Goal: Information Seeking & Learning: Check status

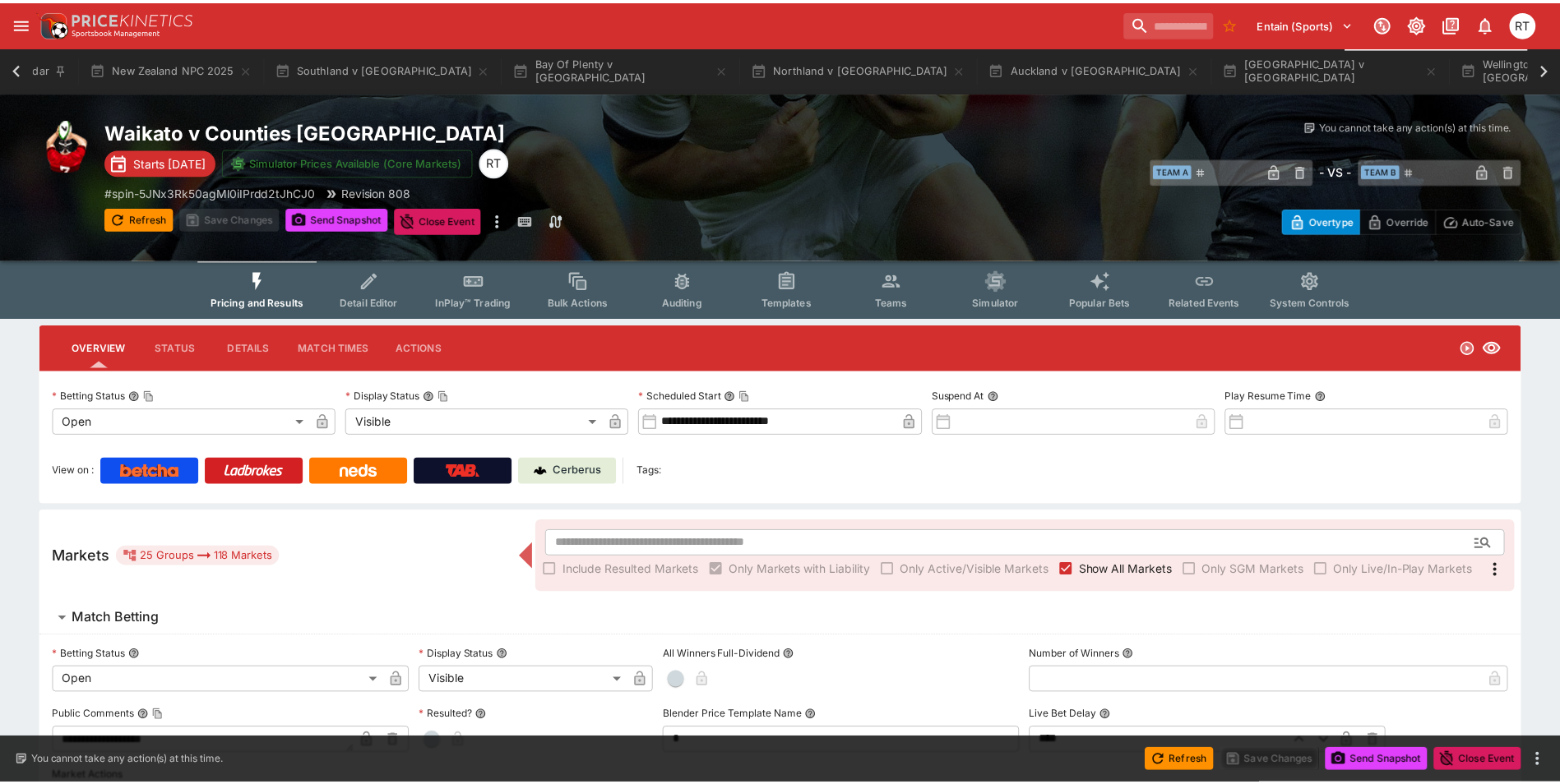
scroll to position [0, 96]
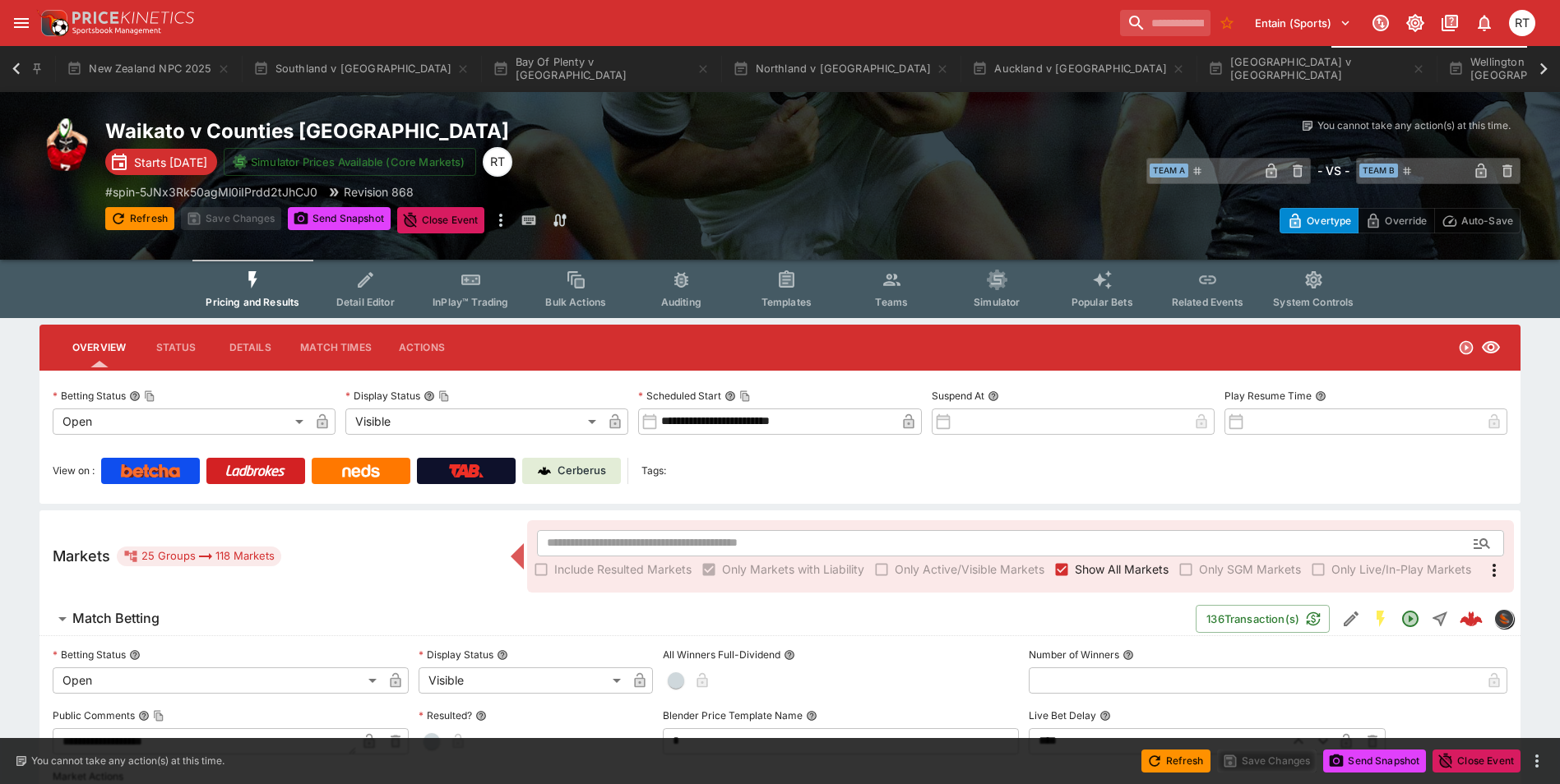
click at [20, 71] on icon at bounding box center [16, 68] width 23 height 23
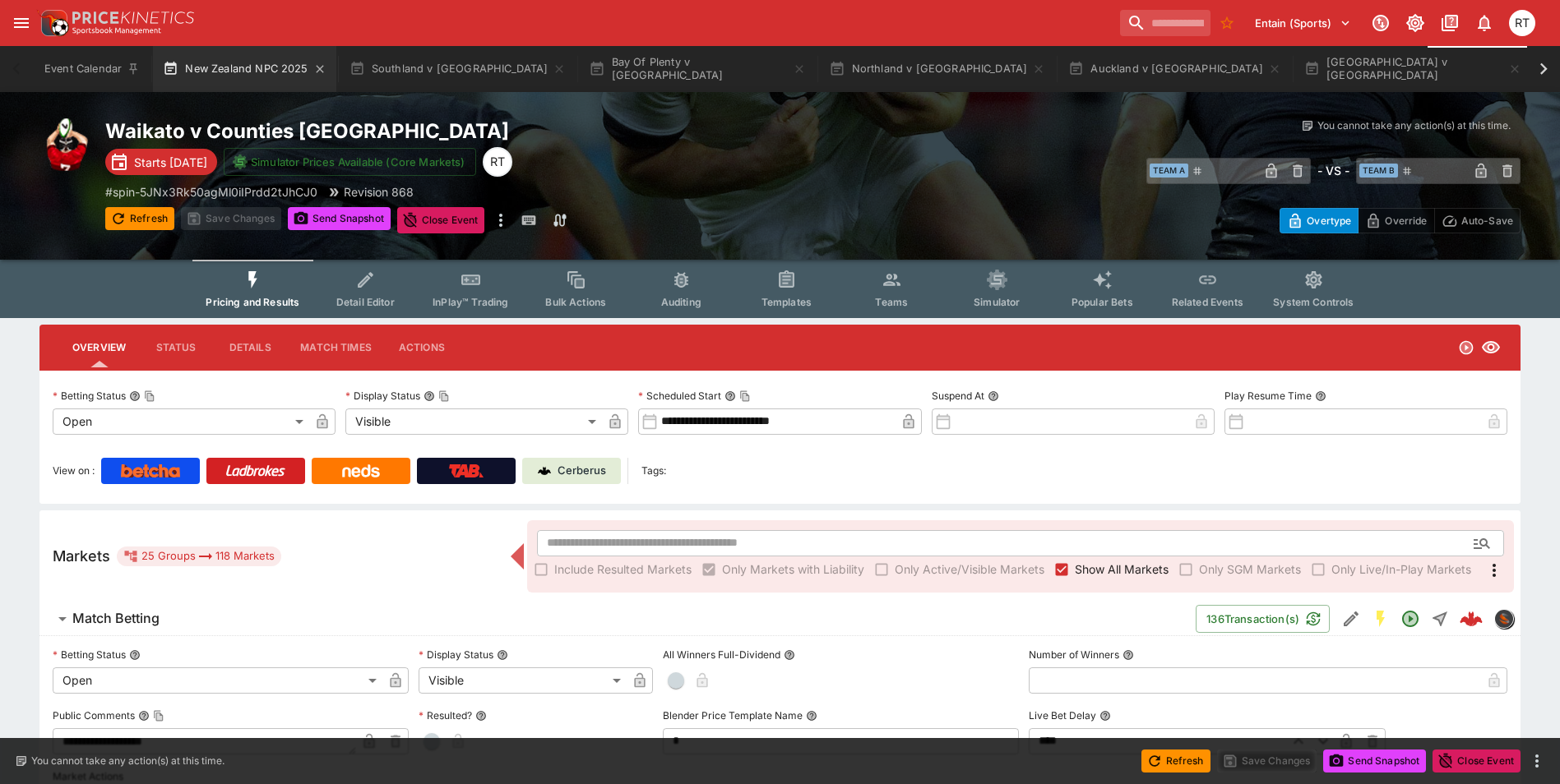
click at [224, 76] on button "New Zealand NPC 2025" at bounding box center [244, 69] width 183 height 46
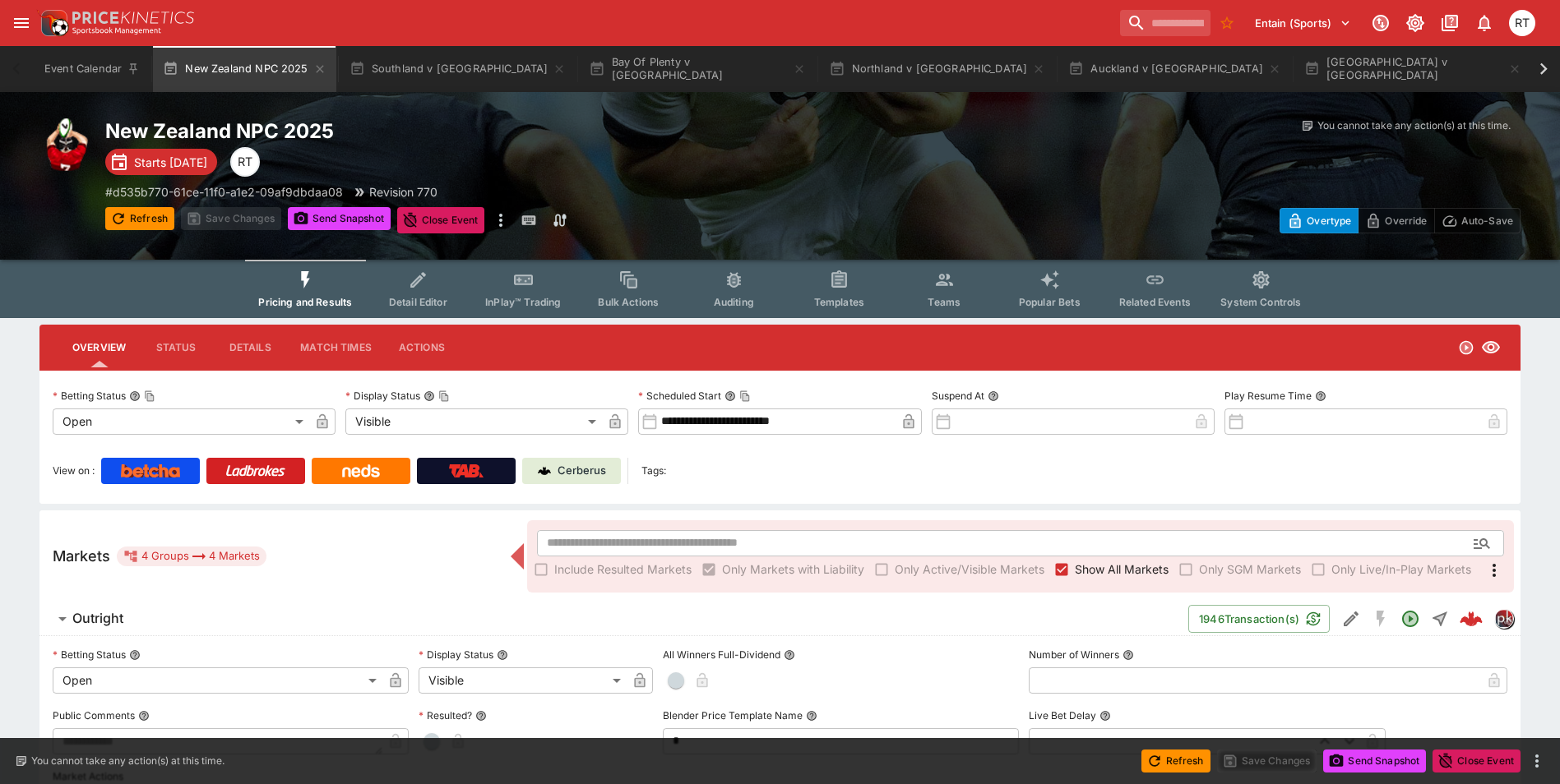
click at [775, 11] on div "Entain (Sports) 1 RT" at bounding box center [788, 23] width 1504 height 36
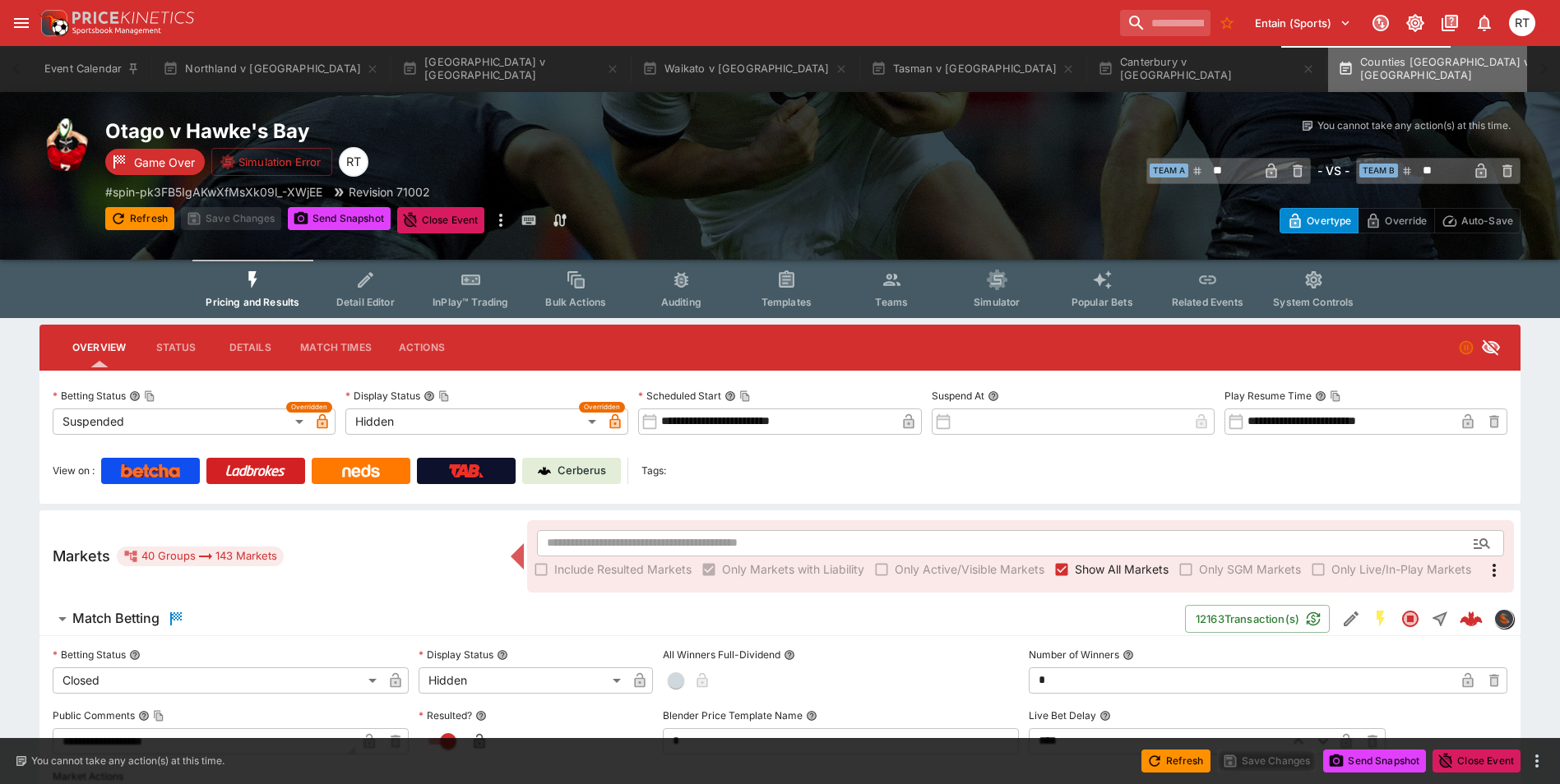
click at [1328, 67] on button "Counties Manukau v Bay Of Plenty" at bounding box center [1446, 69] width 237 height 46
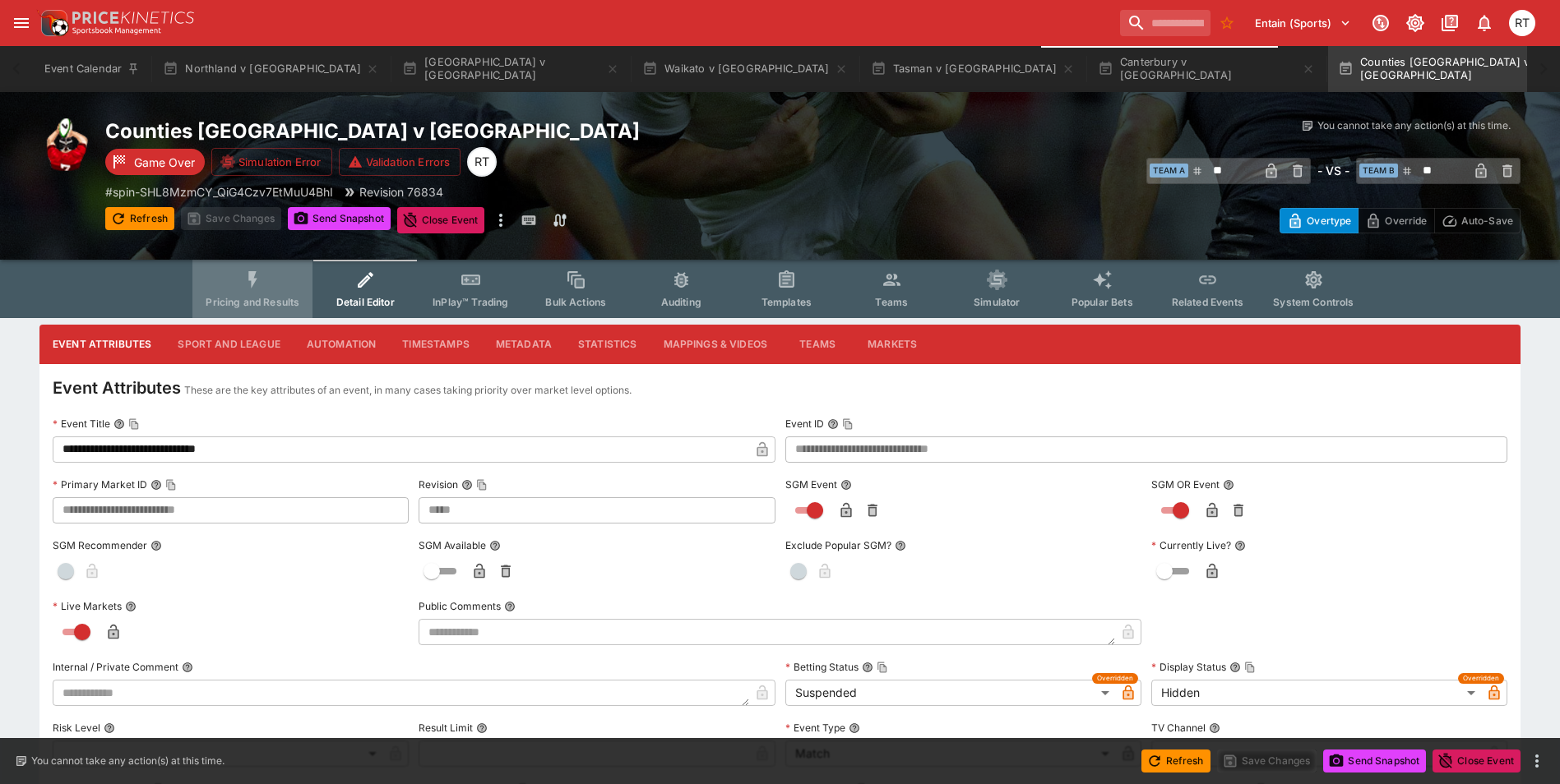
click at [266, 296] on span "Pricing and Results" at bounding box center [253, 302] width 94 height 12
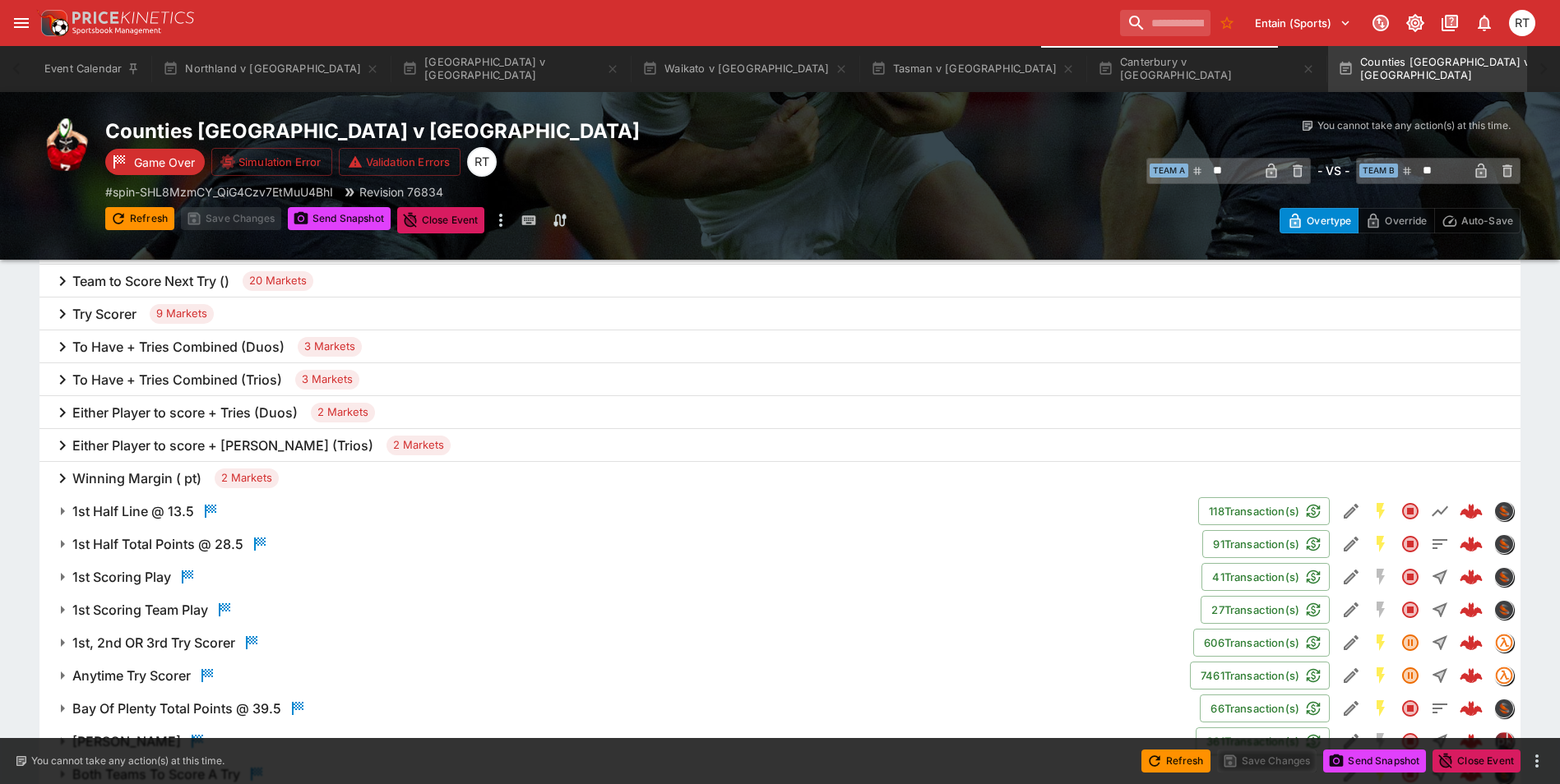
scroll to position [1069, 0]
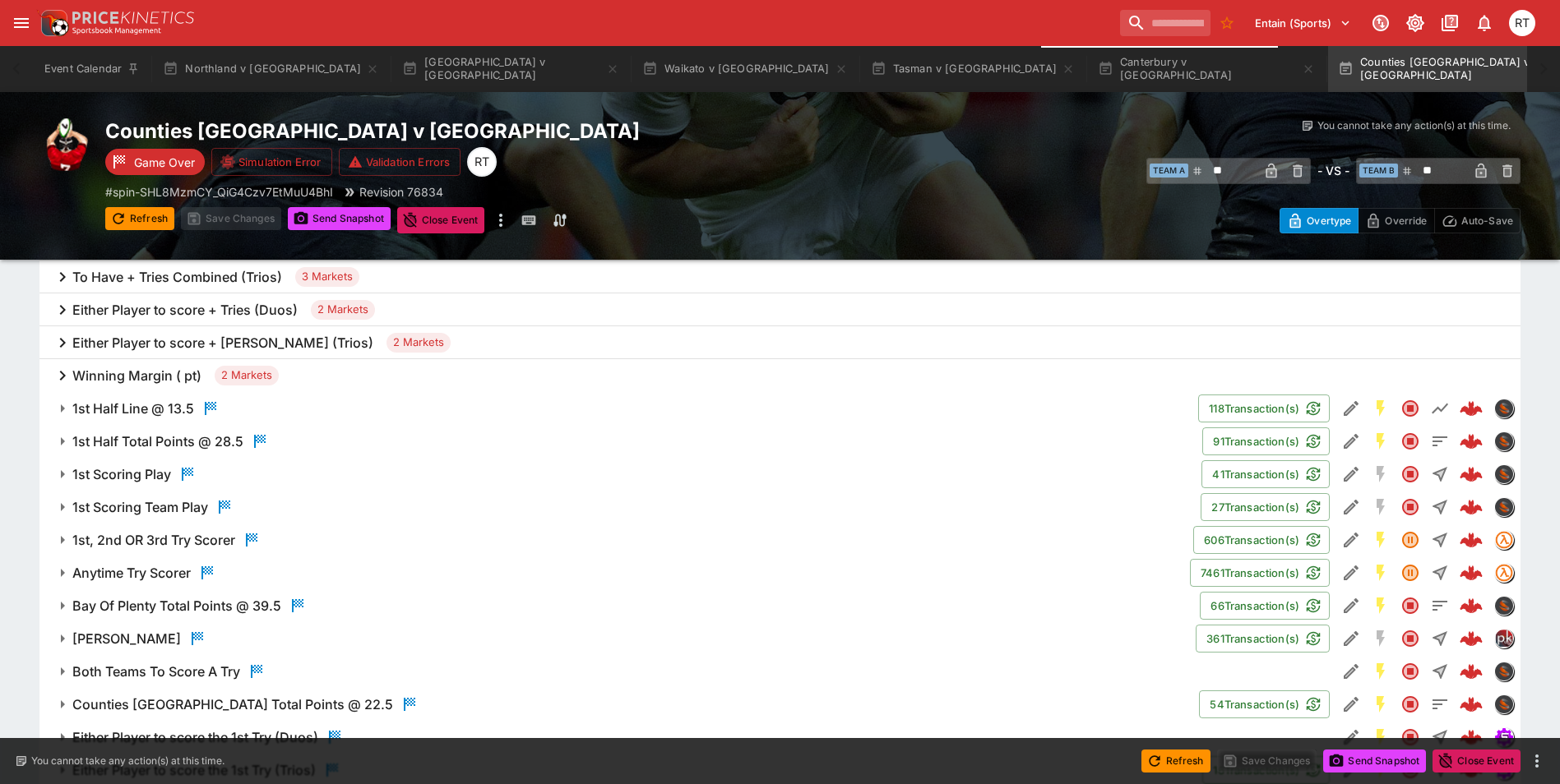
click at [150, 473] on h6 "1st Scoring Play" at bounding box center [122, 474] width 99 height 17
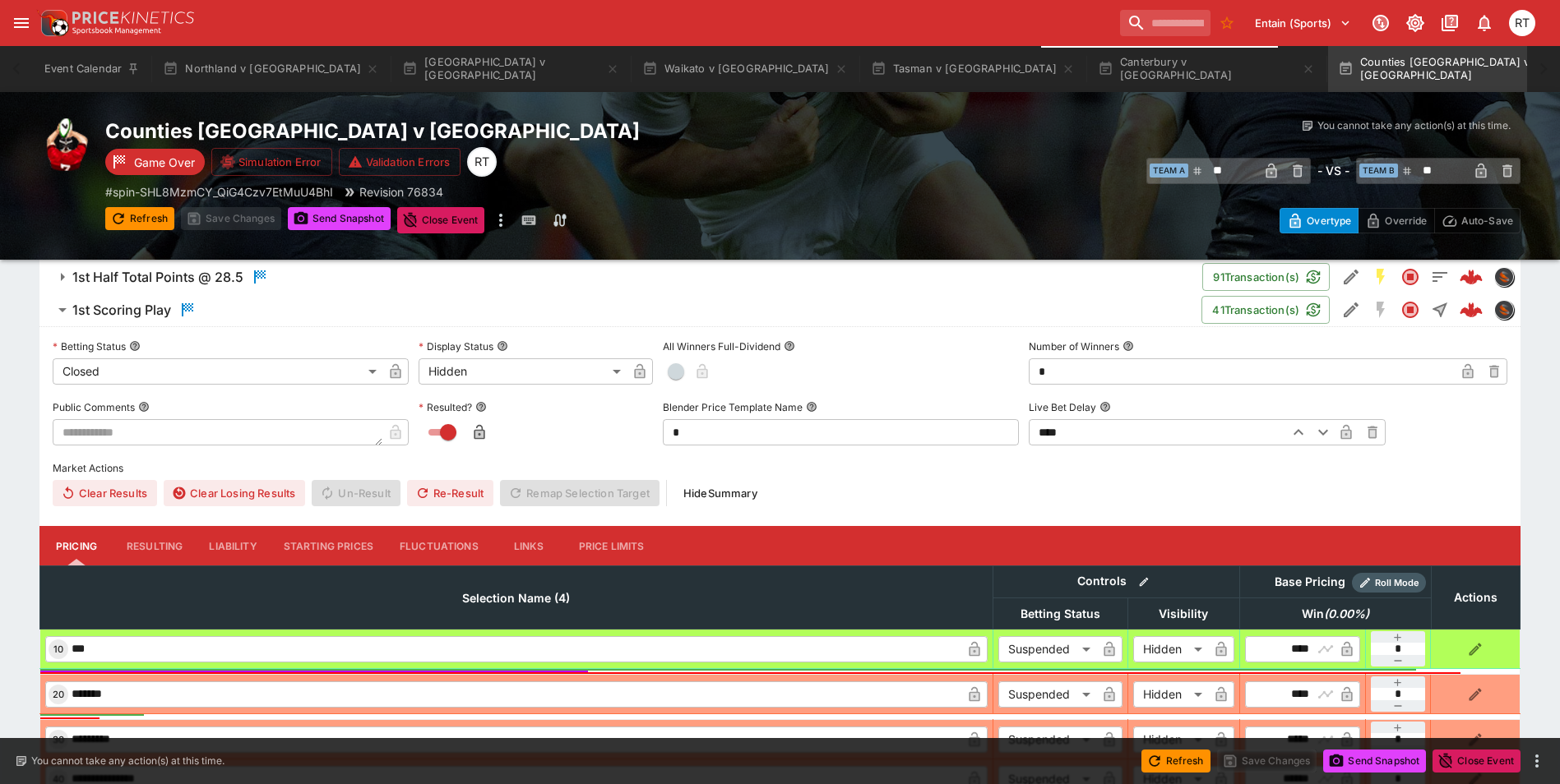
scroll to position [1315, 0]
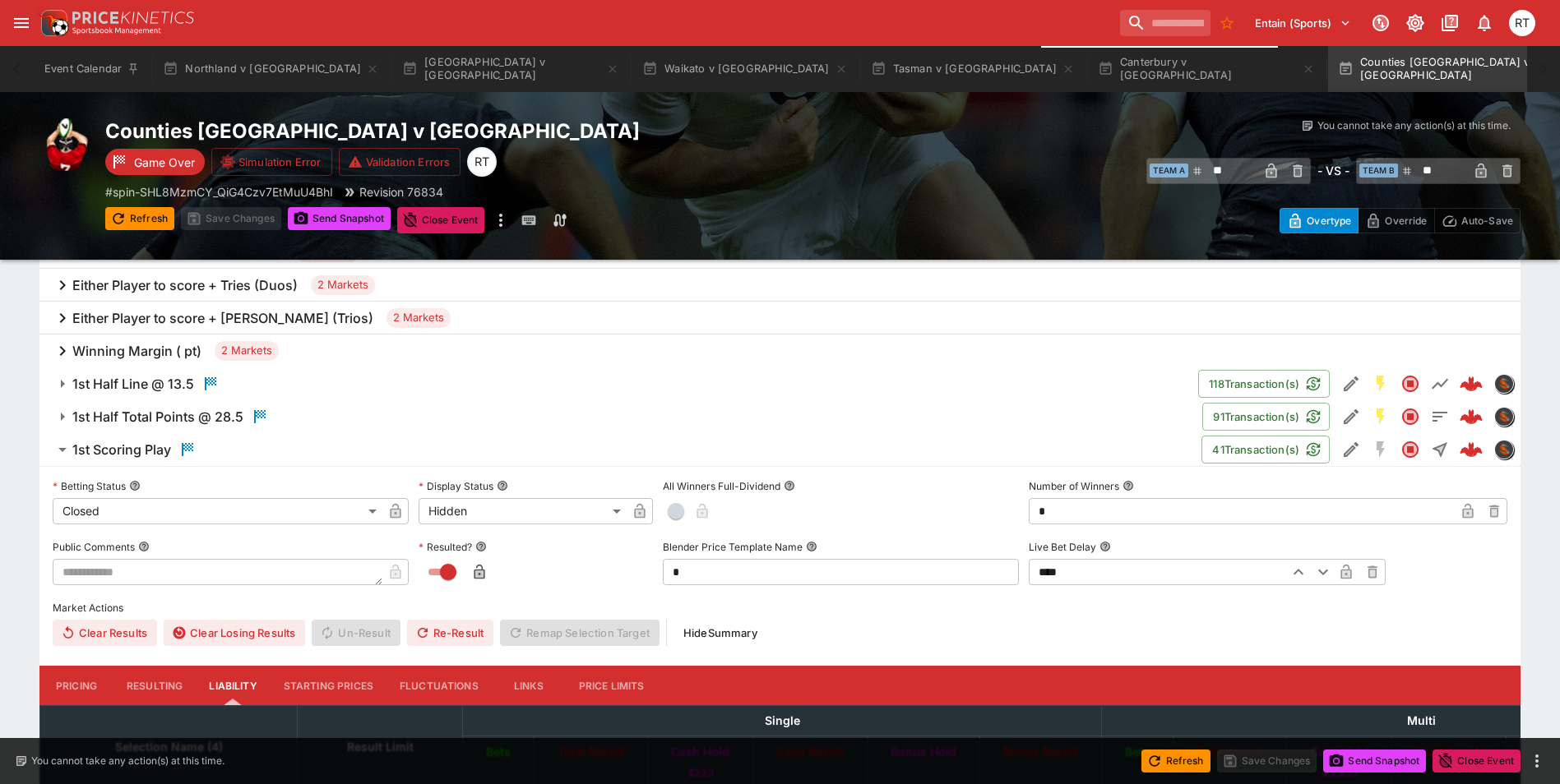
scroll to position [1069, 0]
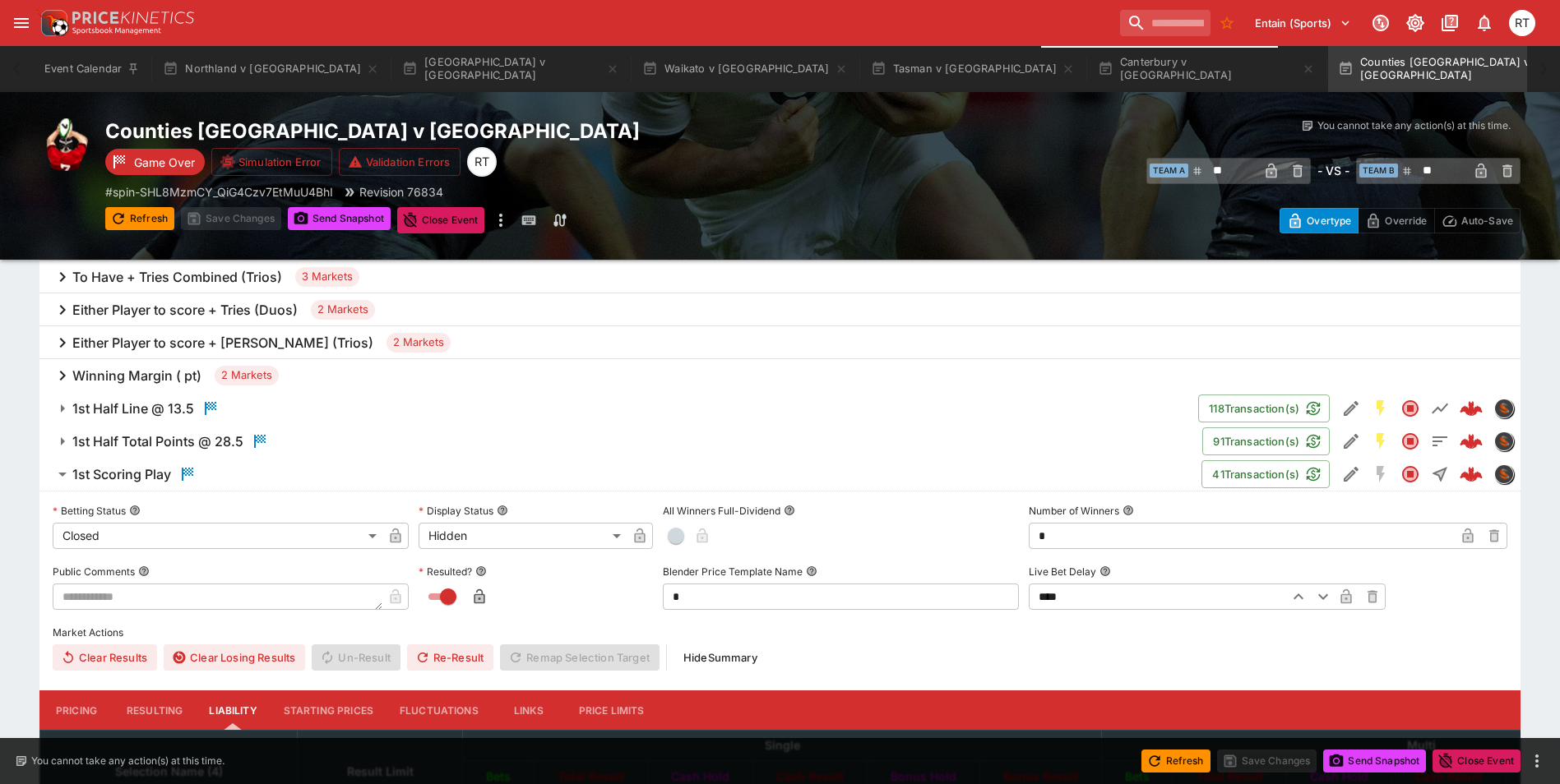
click at [159, 467] on h6 "1st Scoring Play" at bounding box center [122, 474] width 99 height 17
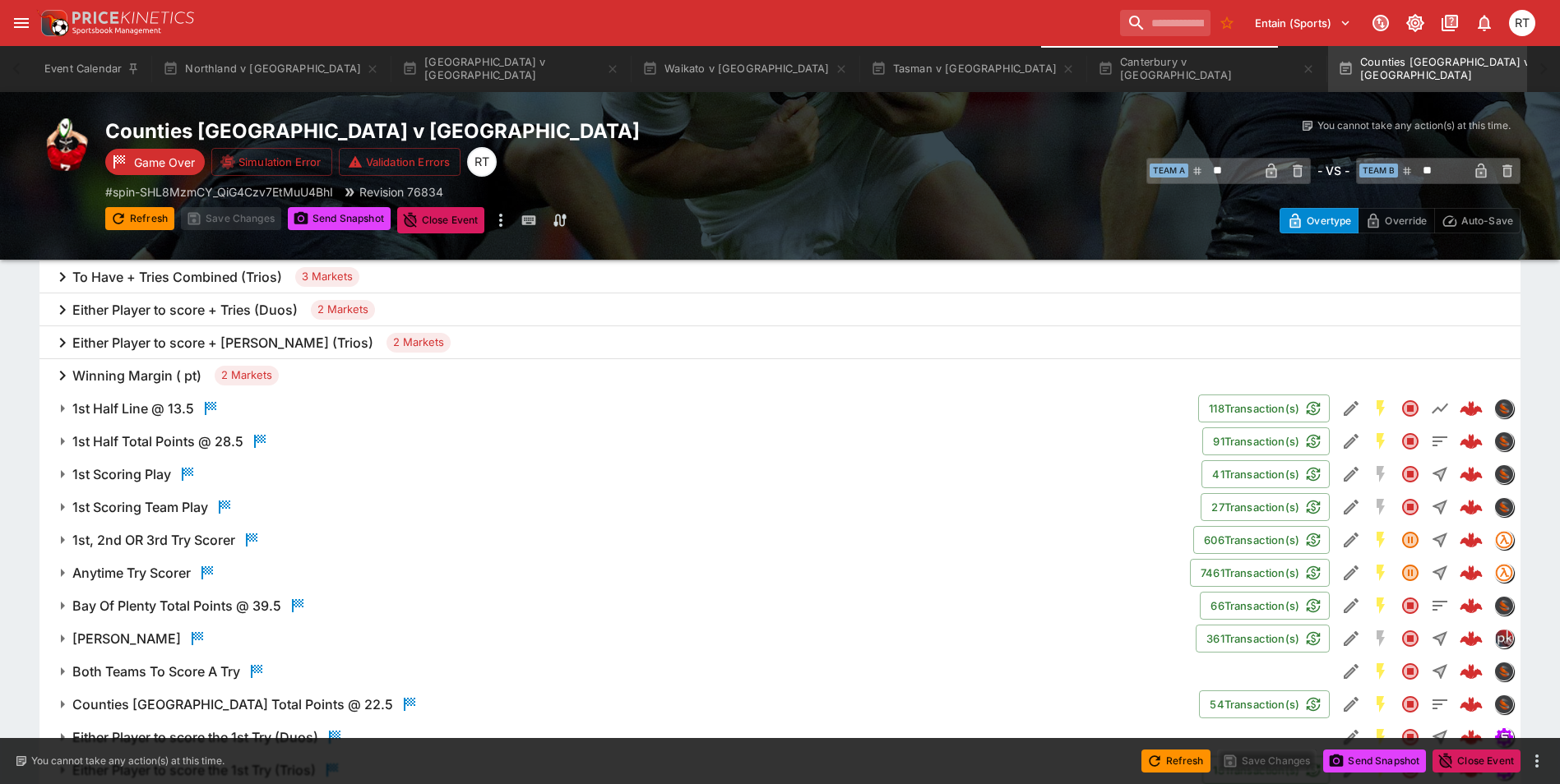
click at [180, 516] on div "1st Scoring Team Play" at bounding box center [154, 507] width 162 height 20
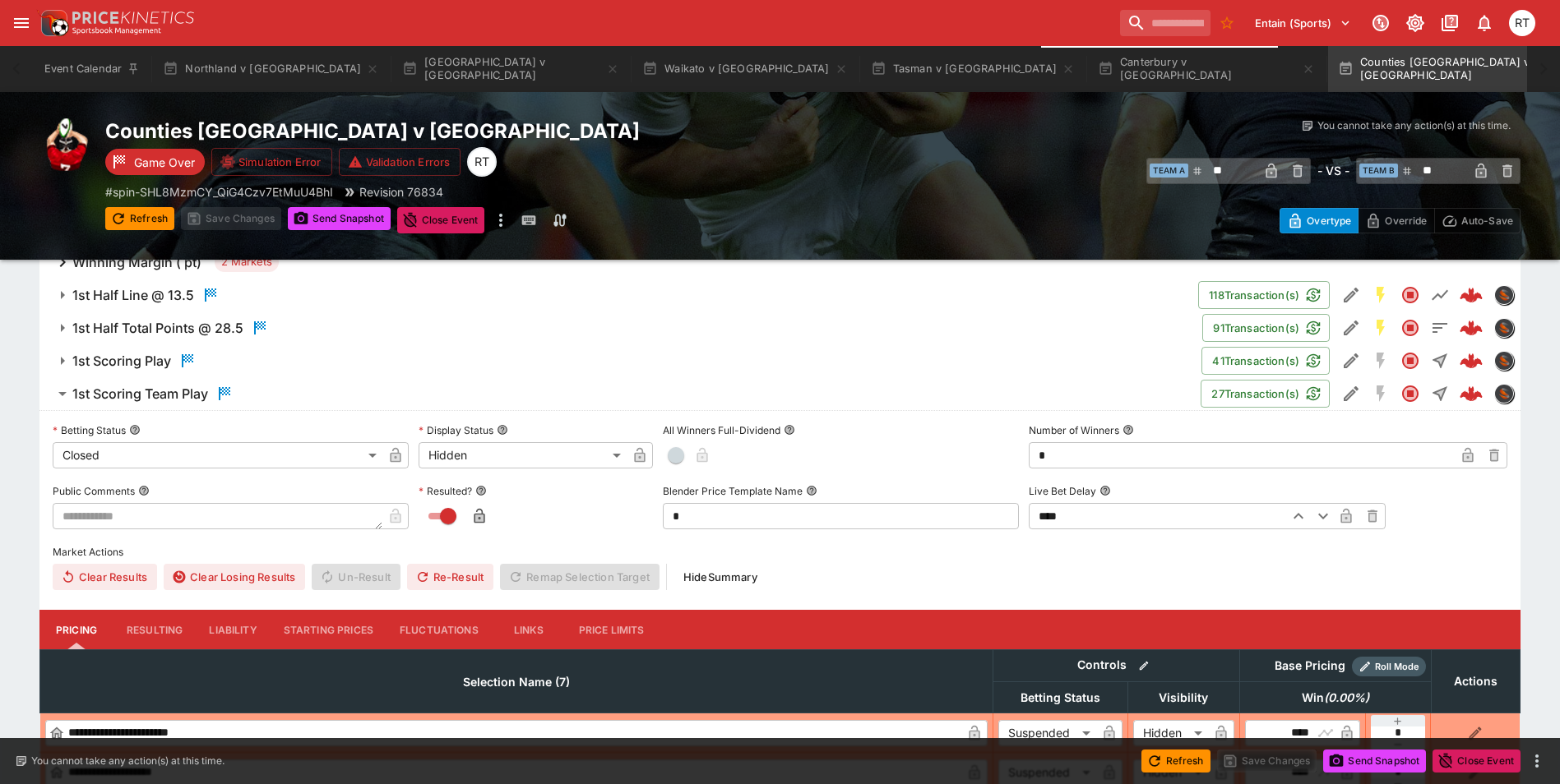
scroll to position [1397, 0]
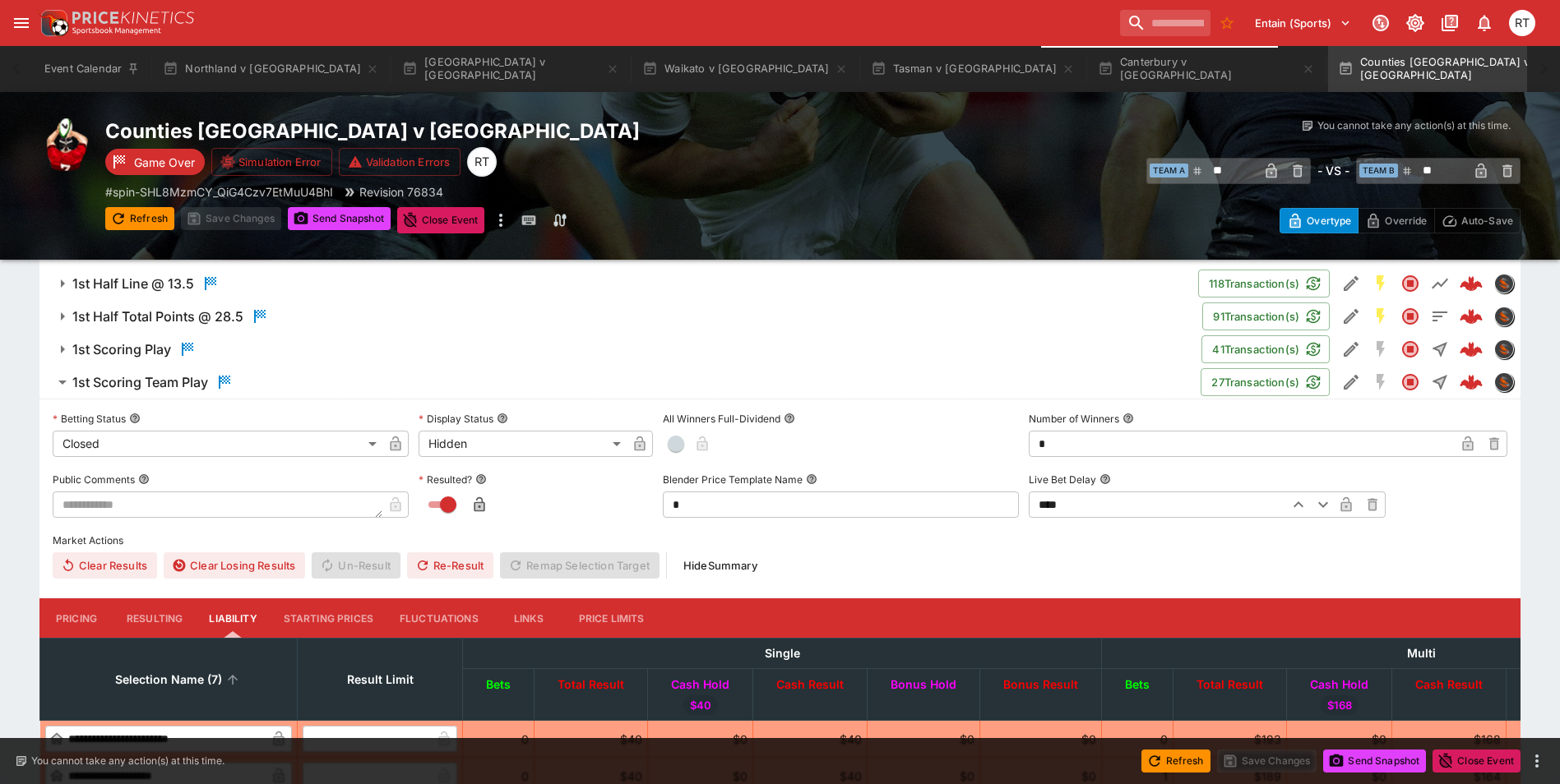
scroll to position [1151, 0]
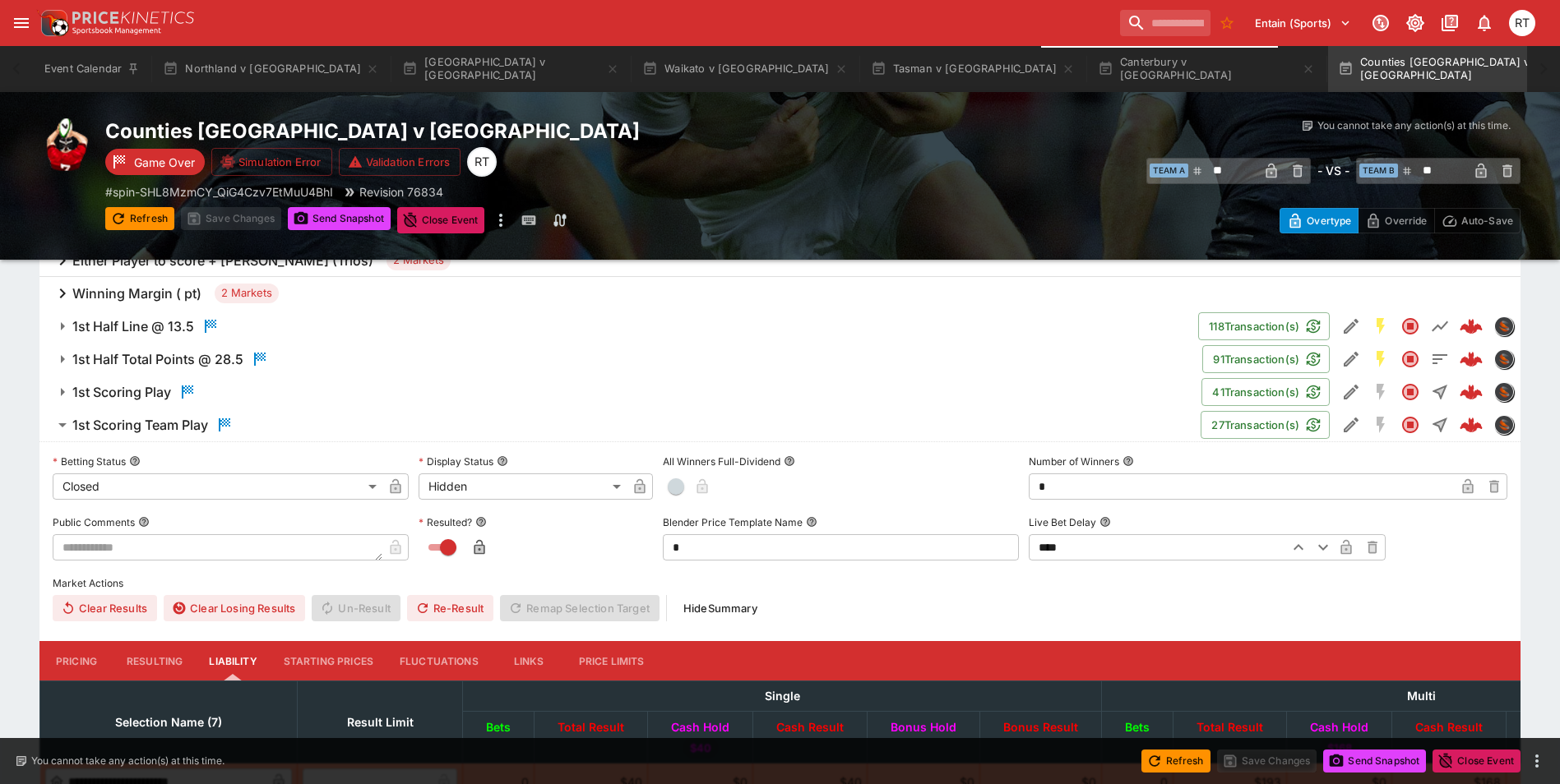
click at [176, 428] on h6 "1st Scoring Team Play" at bounding box center [140, 426] width 136 height 17
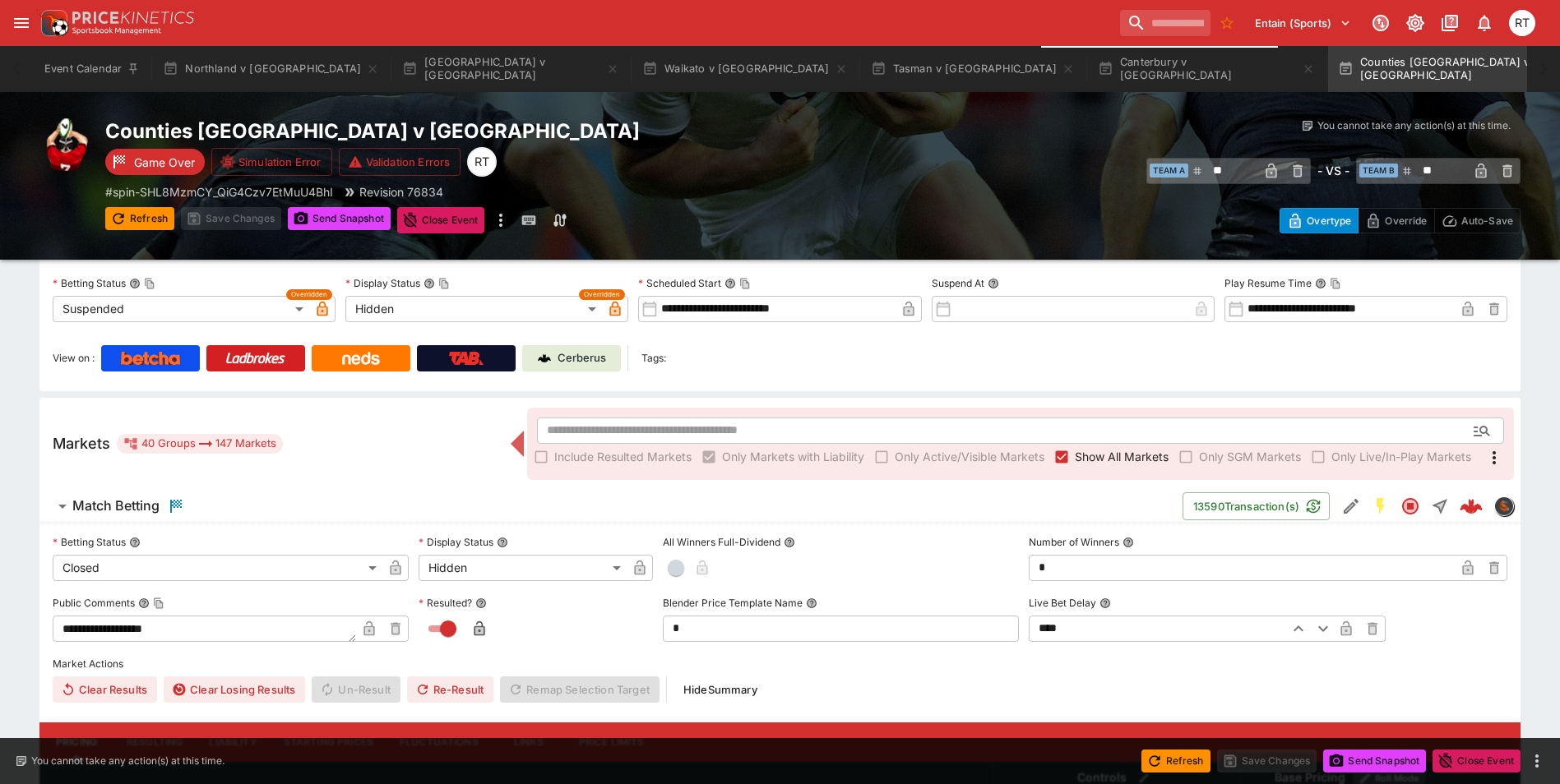
scroll to position [0, 0]
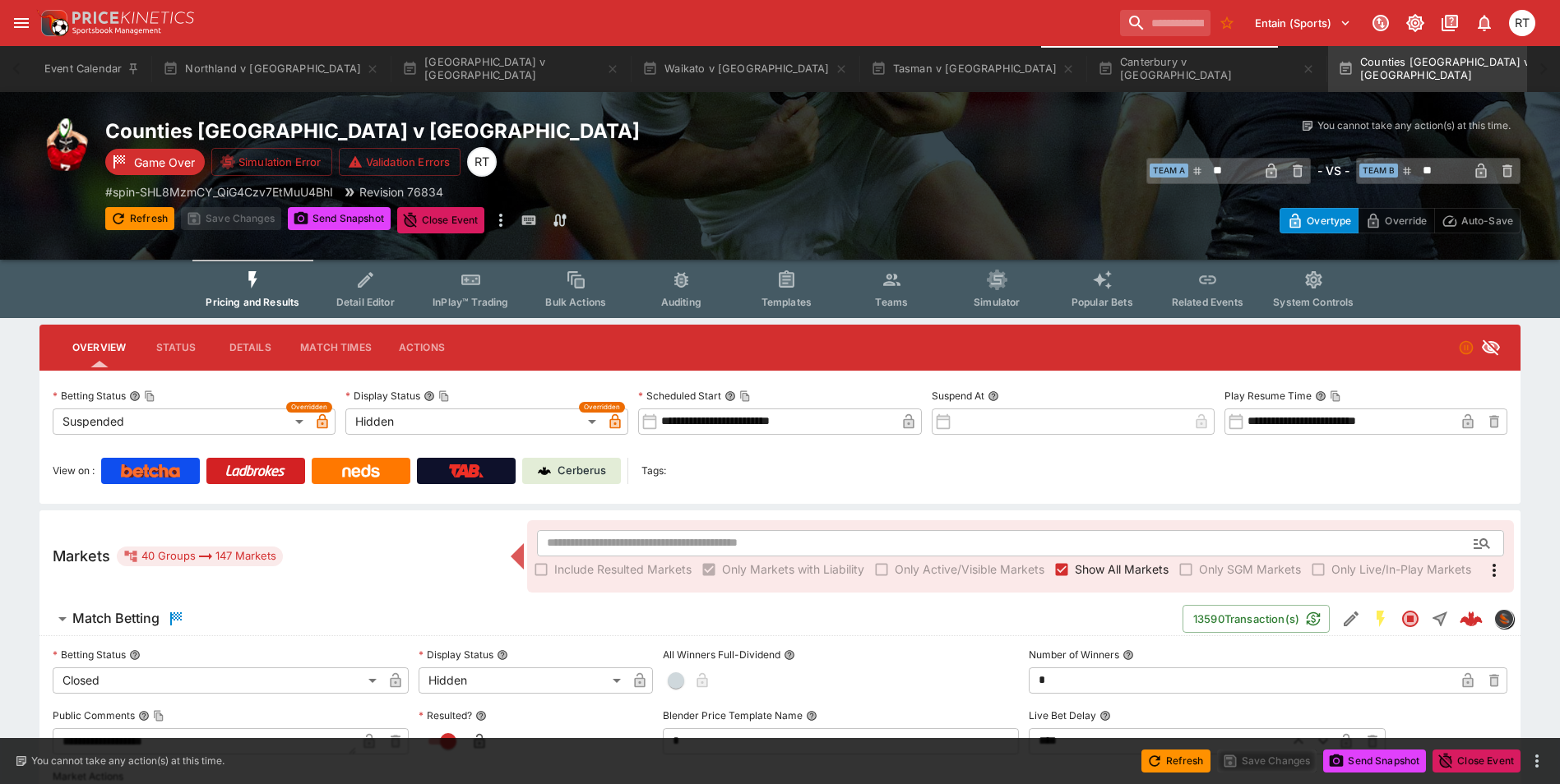
click at [358, 290] on button "Detail Editor" at bounding box center [364, 289] width 105 height 58
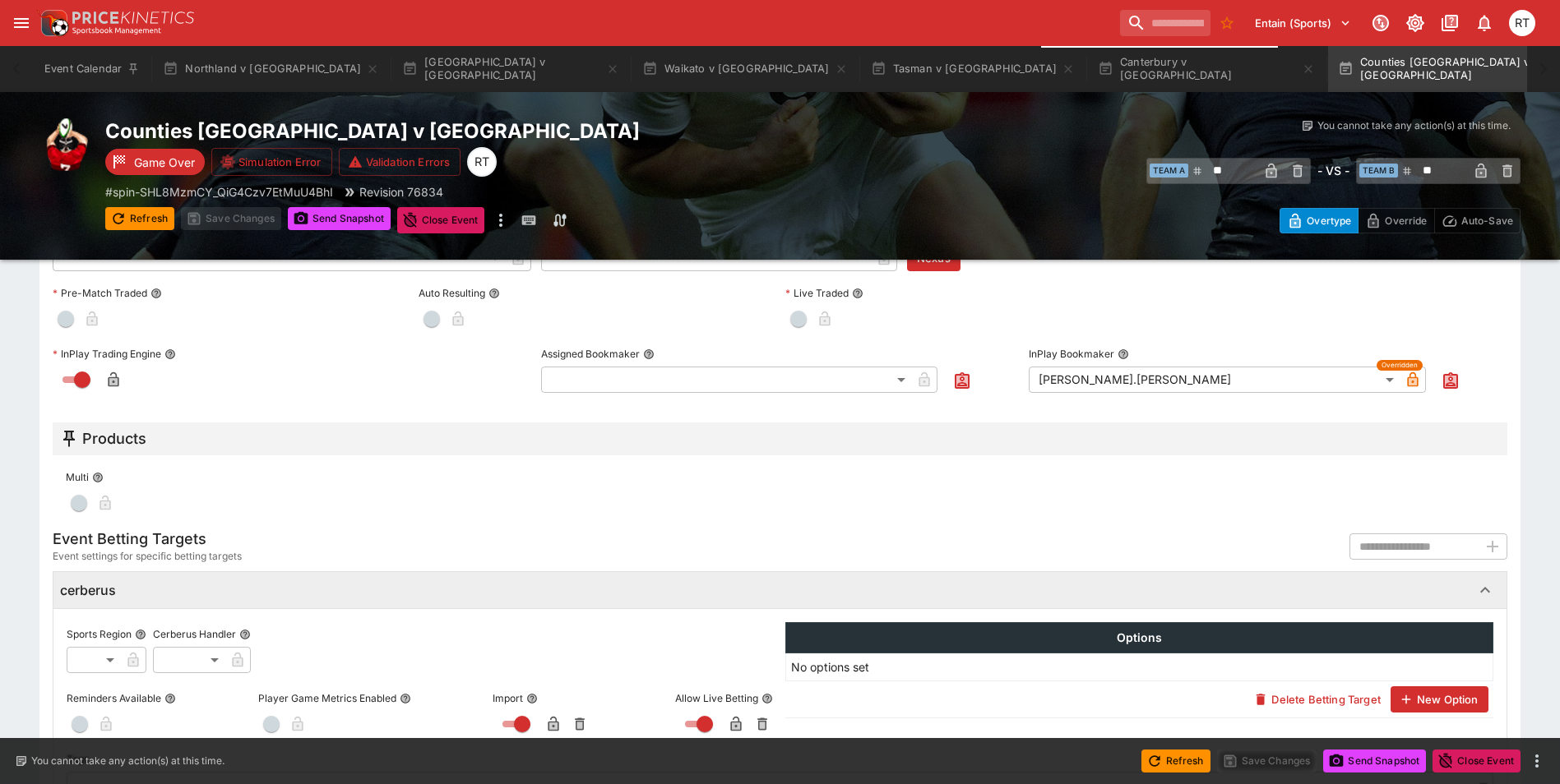
scroll to position [543, 0]
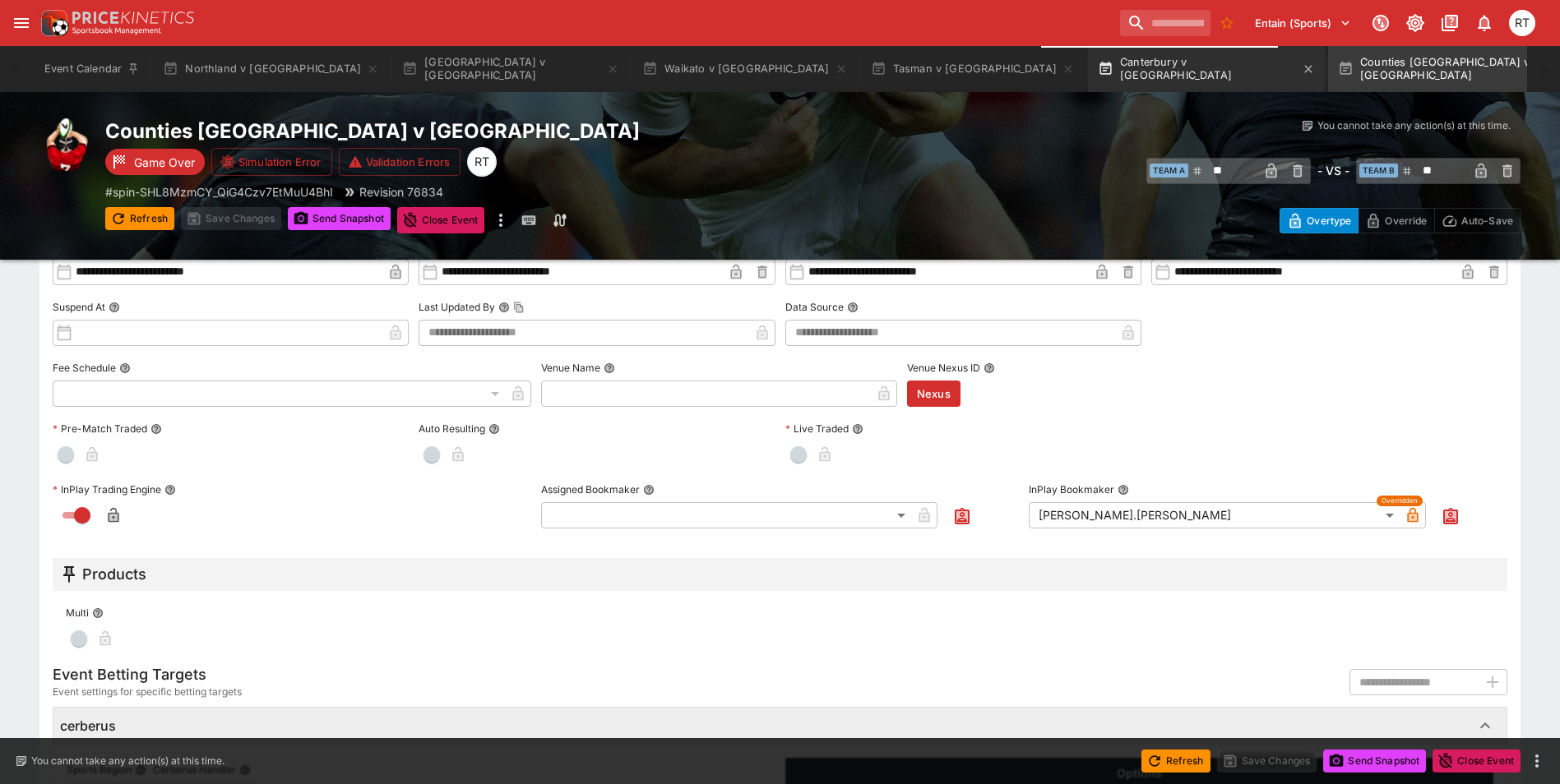
click at [1088, 72] on button "Canterbury v Auckland" at bounding box center [1207, 69] width 237 height 46
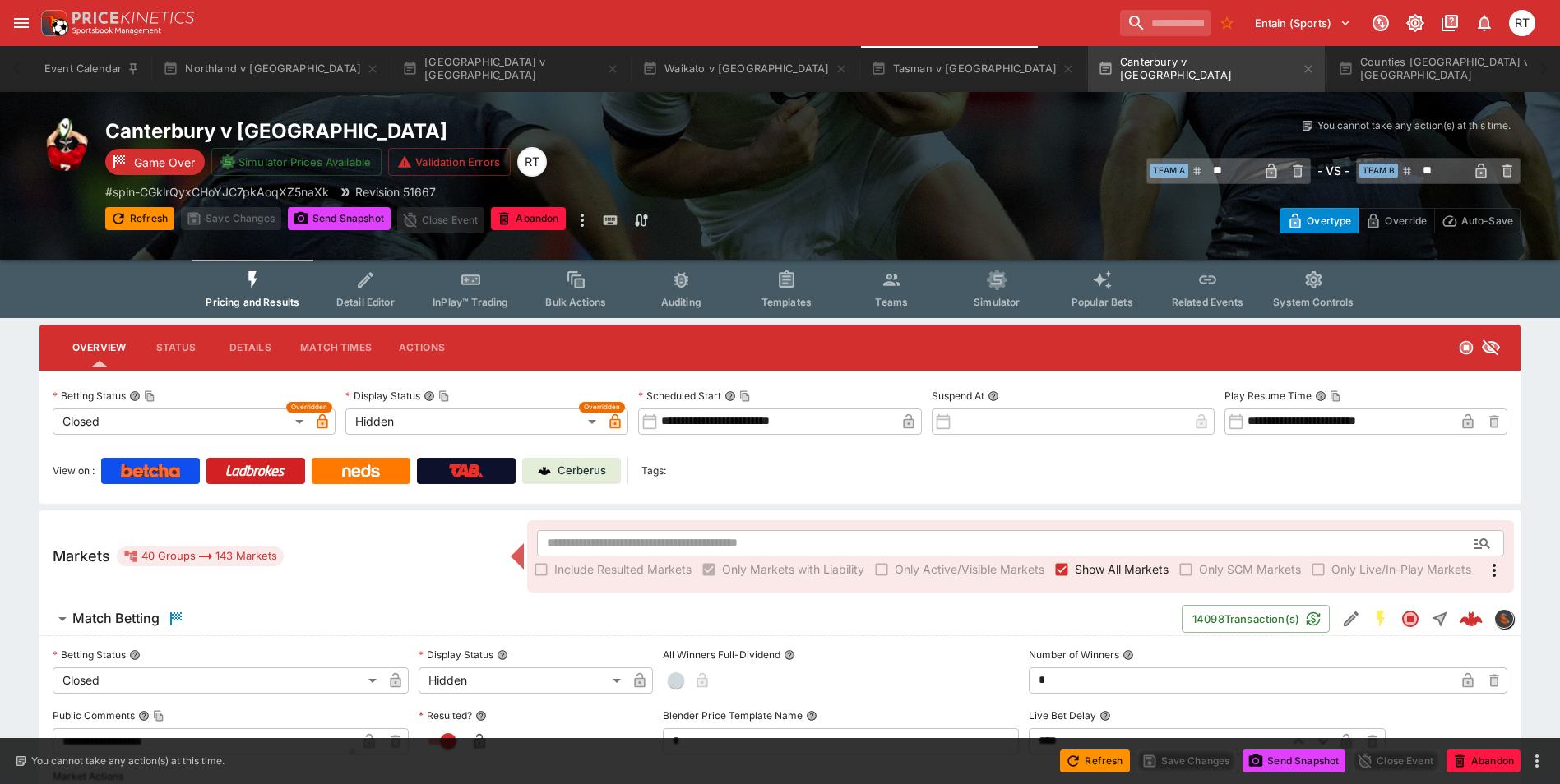
click at [386, 300] on span "Detail Editor" at bounding box center [365, 302] width 58 height 12
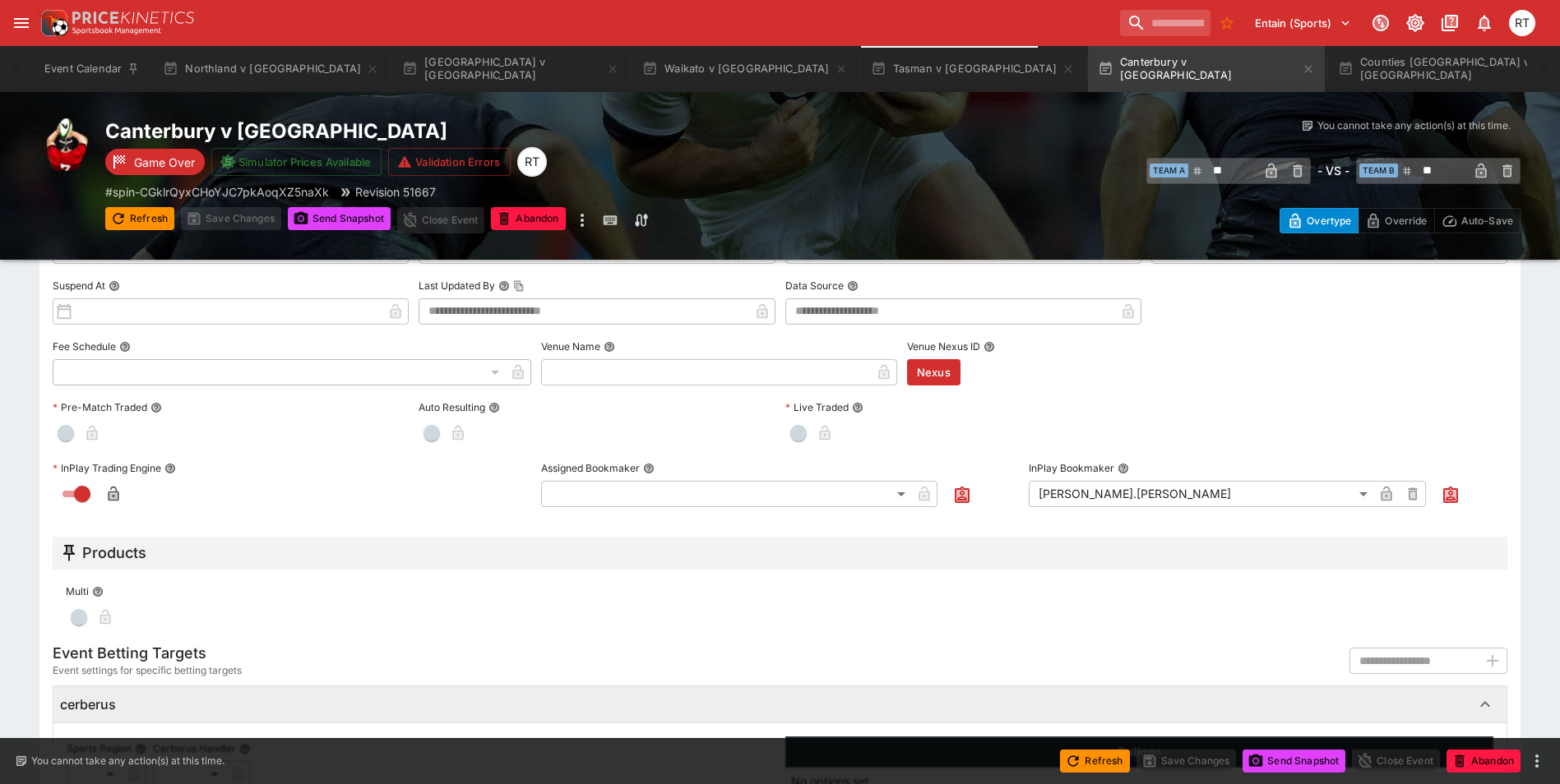
scroll to position [543, 0]
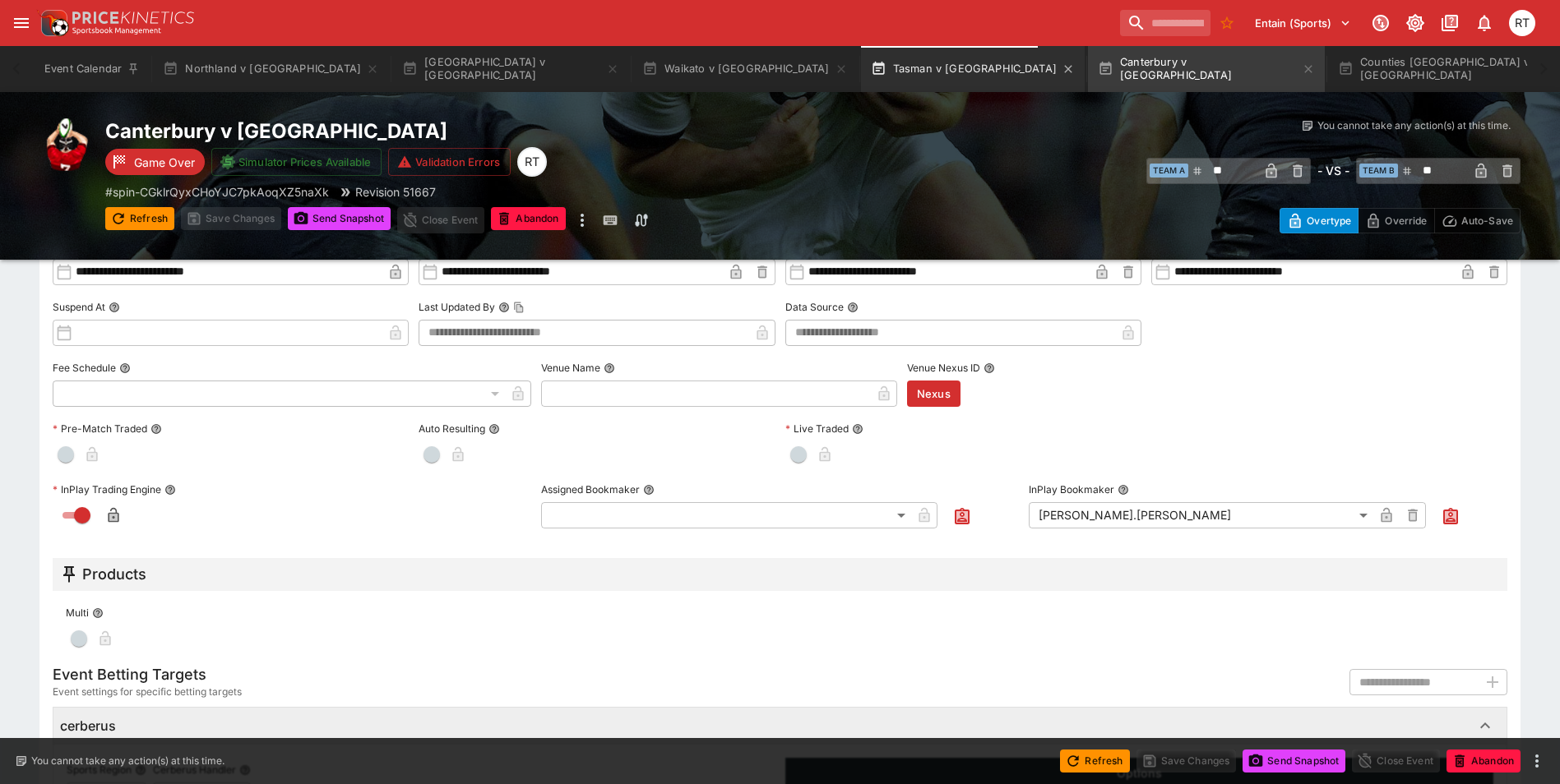
click at [861, 67] on button "Tasman v Manawatu" at bounding box center [973, 69] width 224 height 46
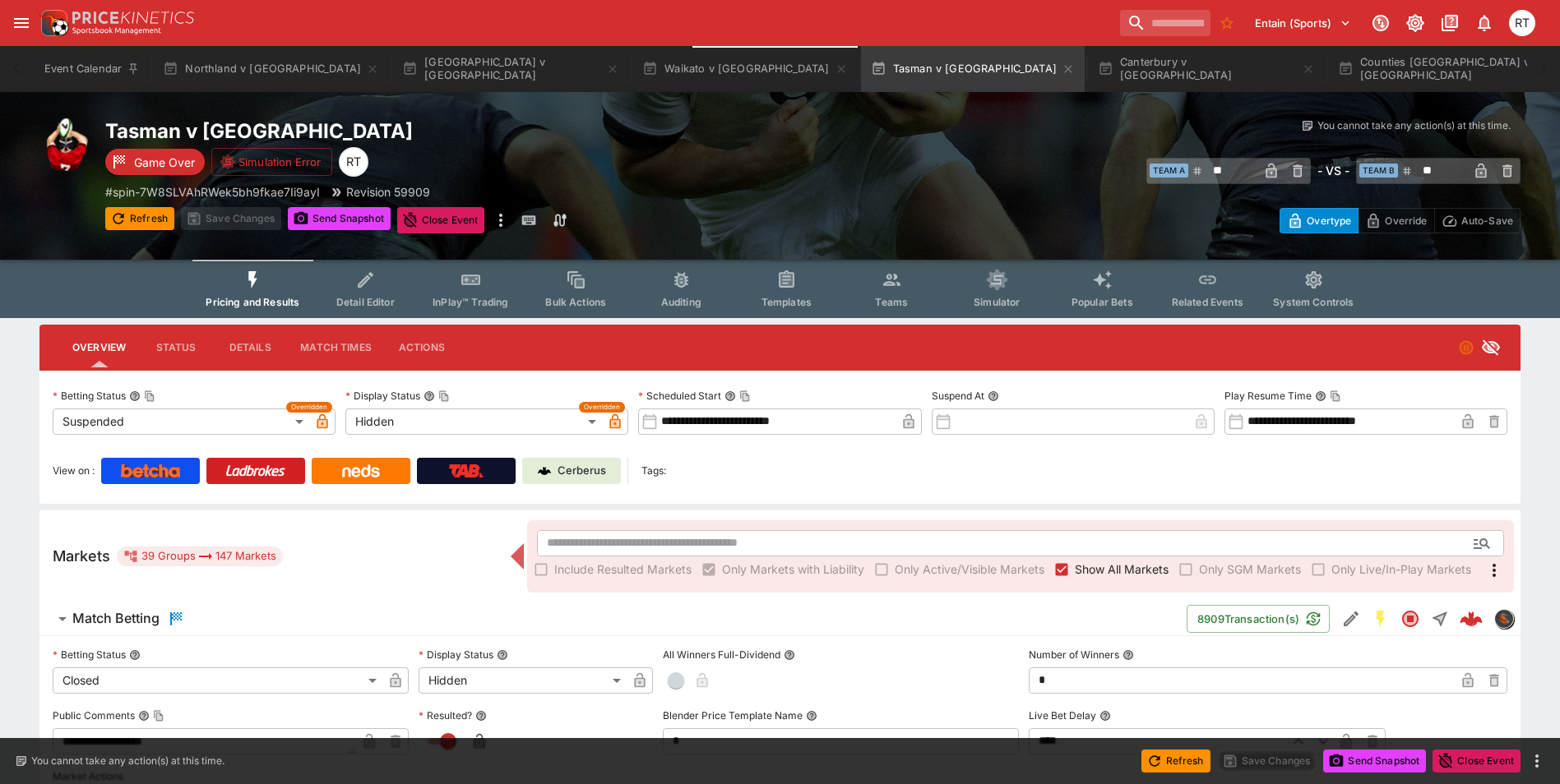
click at [370, 305] on span "Detail Editor" at bounding box center [365, 302] width 58 height 12
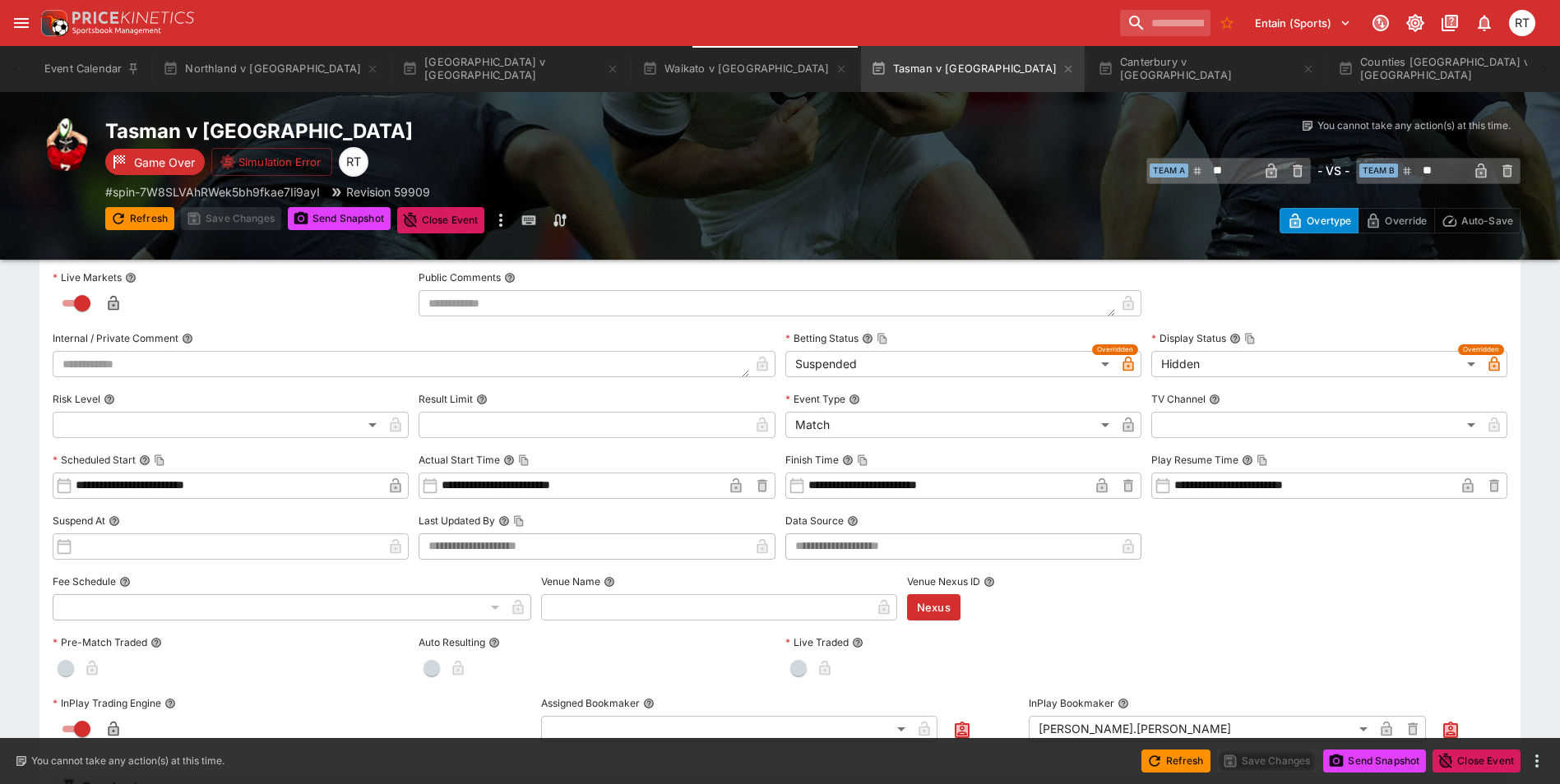
scroll to position [658, 0]
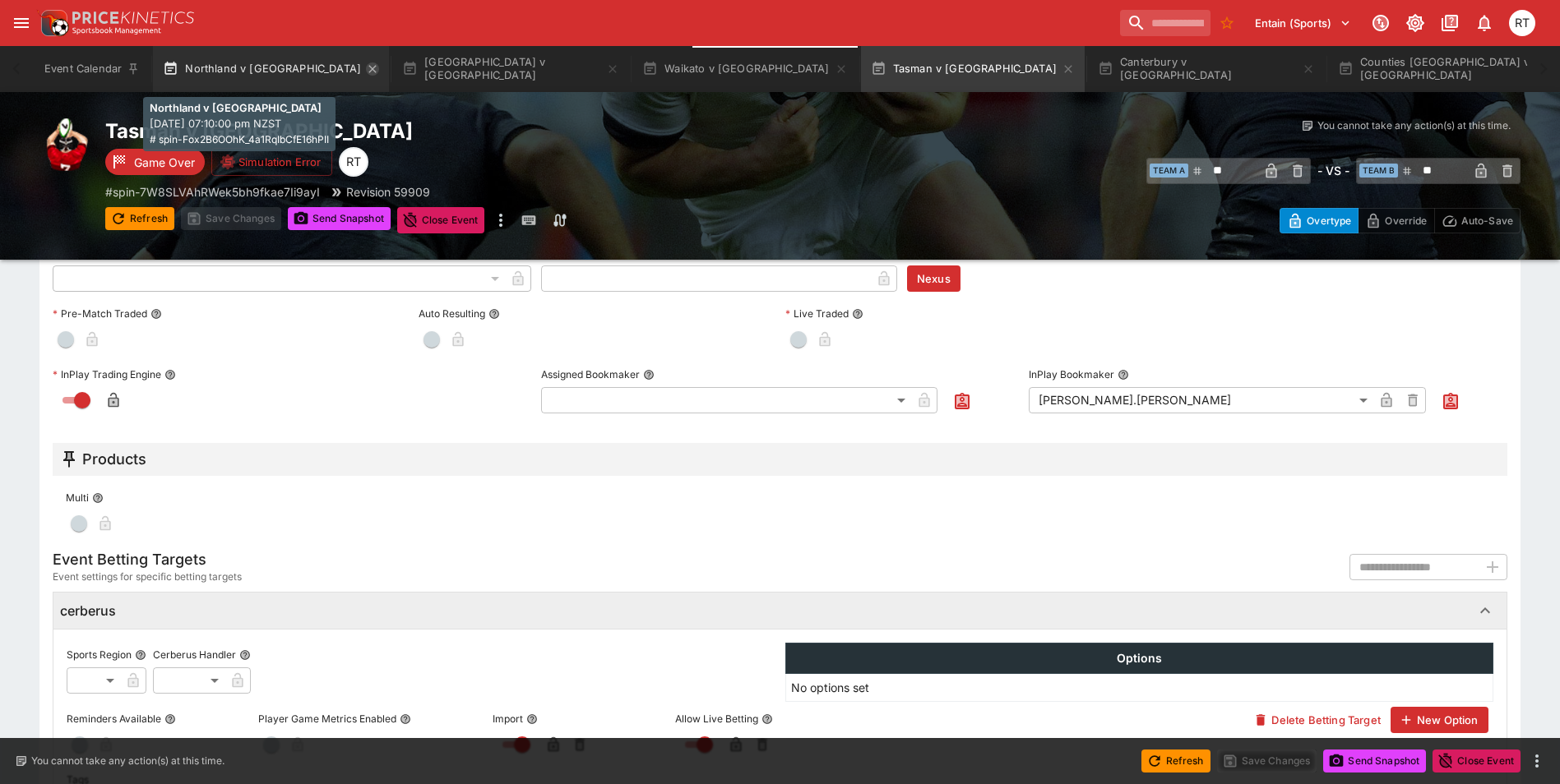
click at [366, 73] on icon "button" at bounding box center [372, 68] width 13 height 13
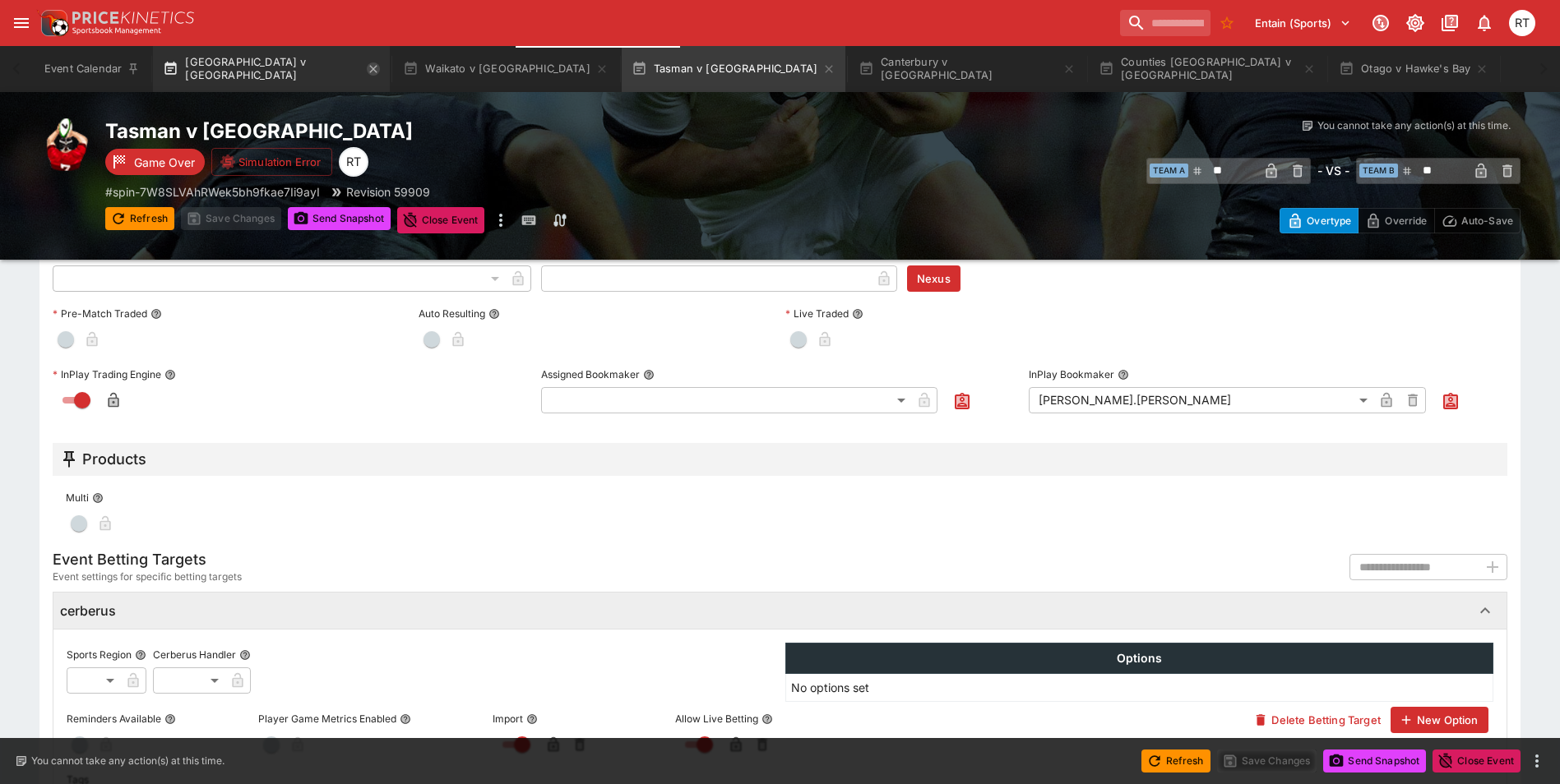
click at [321, 73] on button "North Harbour v Taranaki" at bounding box center [271, 69] width 237 height 46
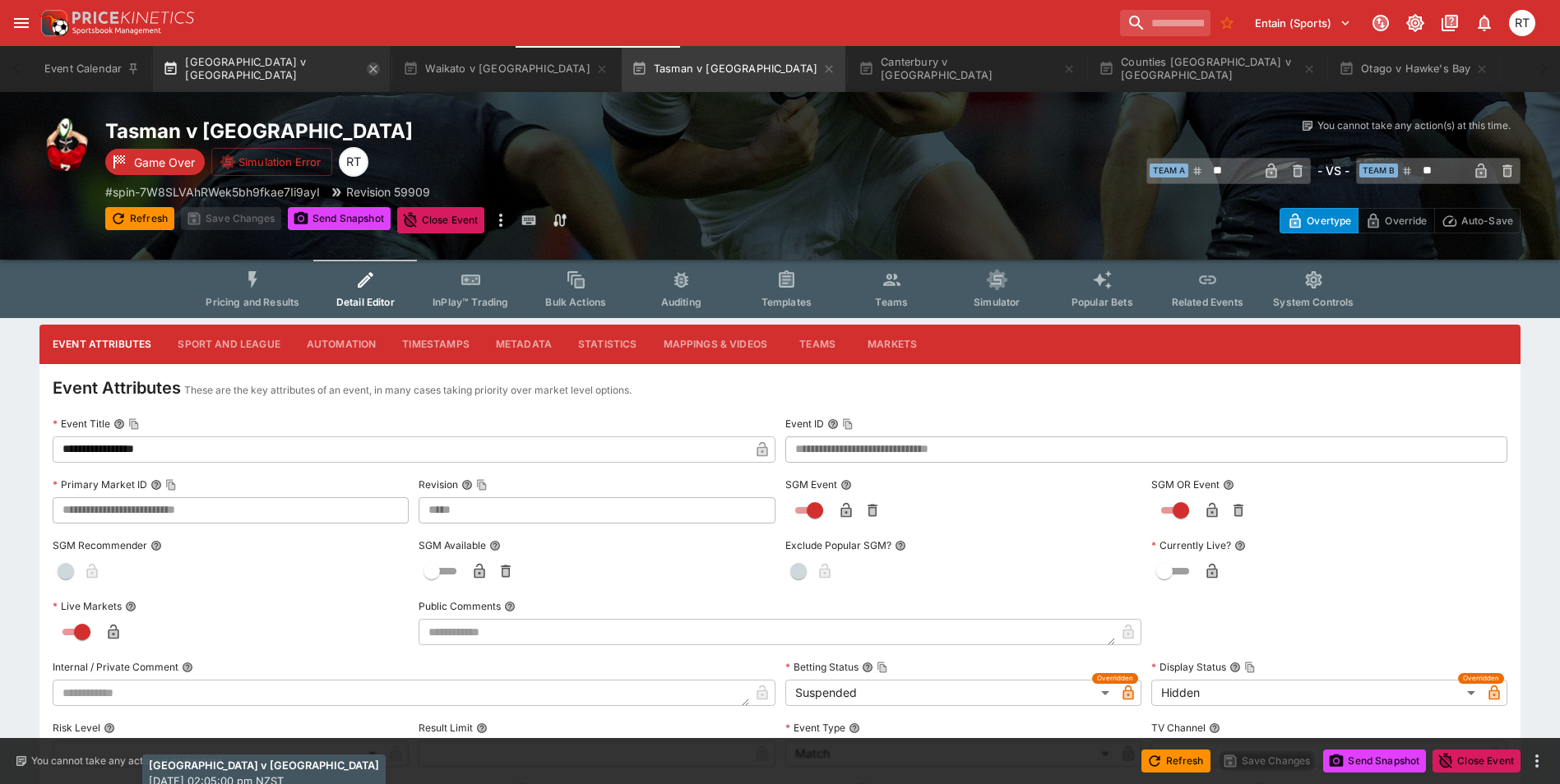
click at [367, 73] on icon "button" at bounding box center [373, 68] width 13 height 13
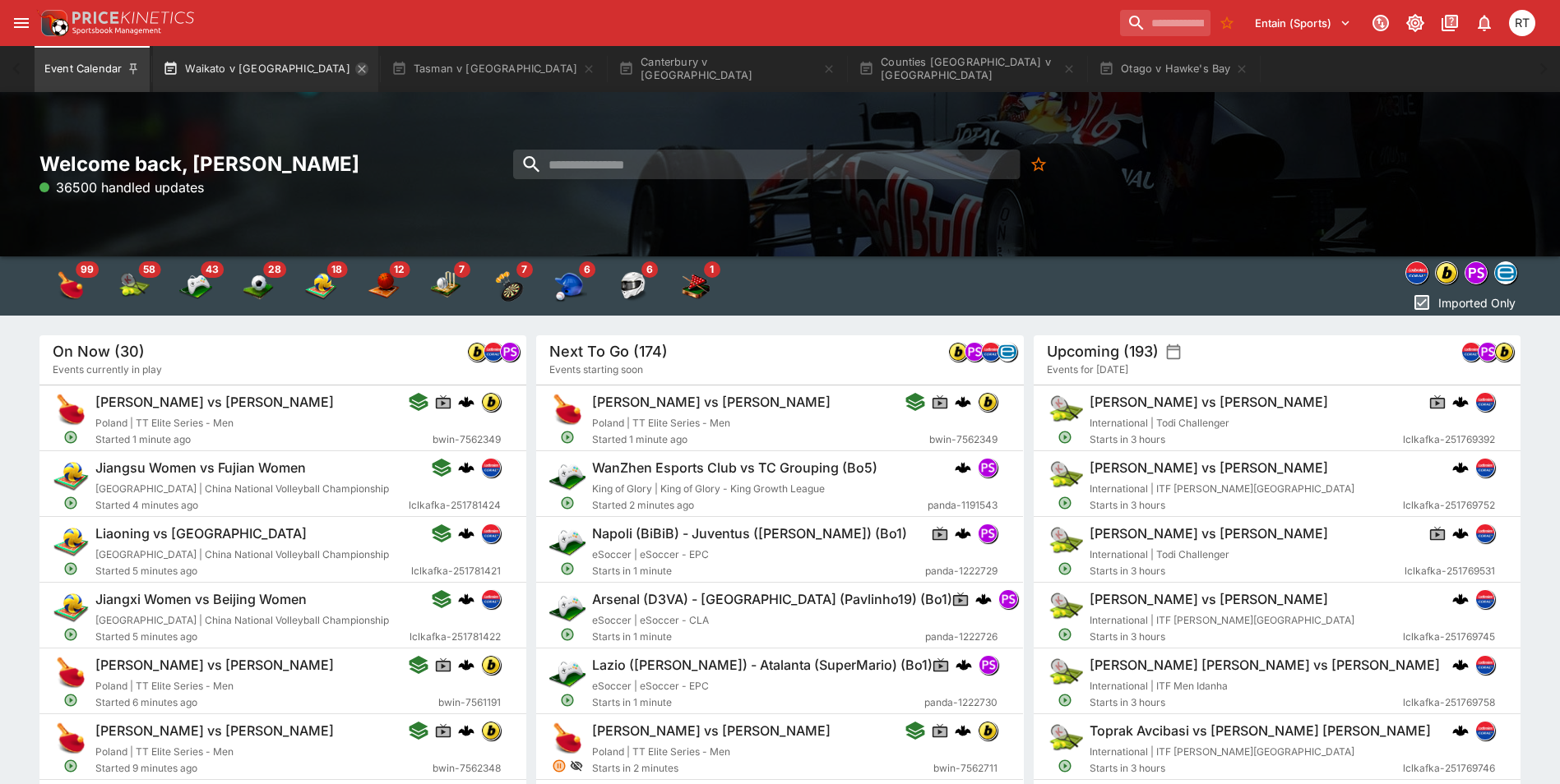
click at [358, 72] on icon "button" at bounding box center [361, 68] width 8 height 8
click at [354, 72] on icon "button" at bounding box center [360, 68] width 13 height 13
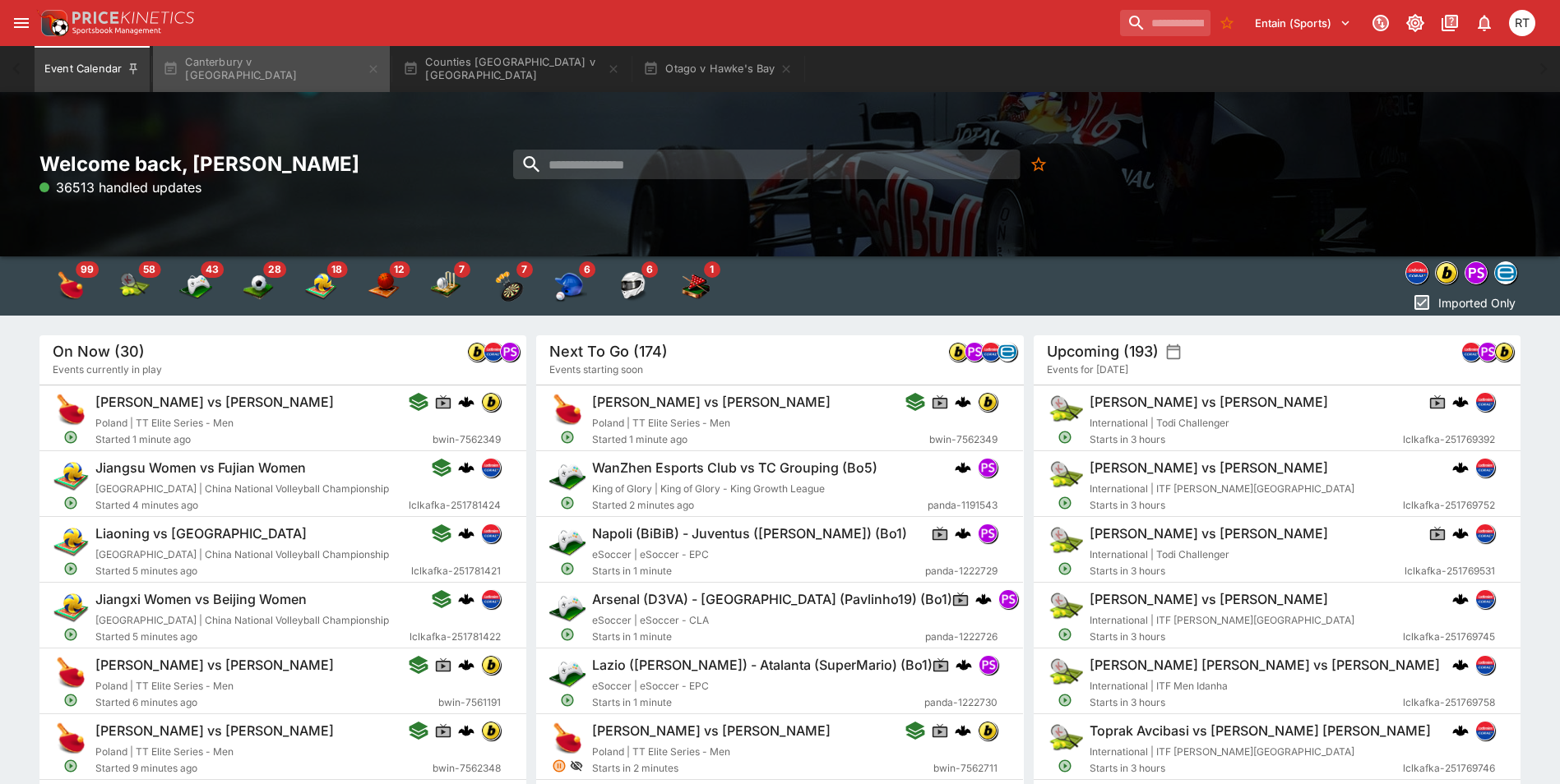
click at [306, 72] on button "Canterbury v Auckland" at bounding box center [271, 69] width 237 height 46
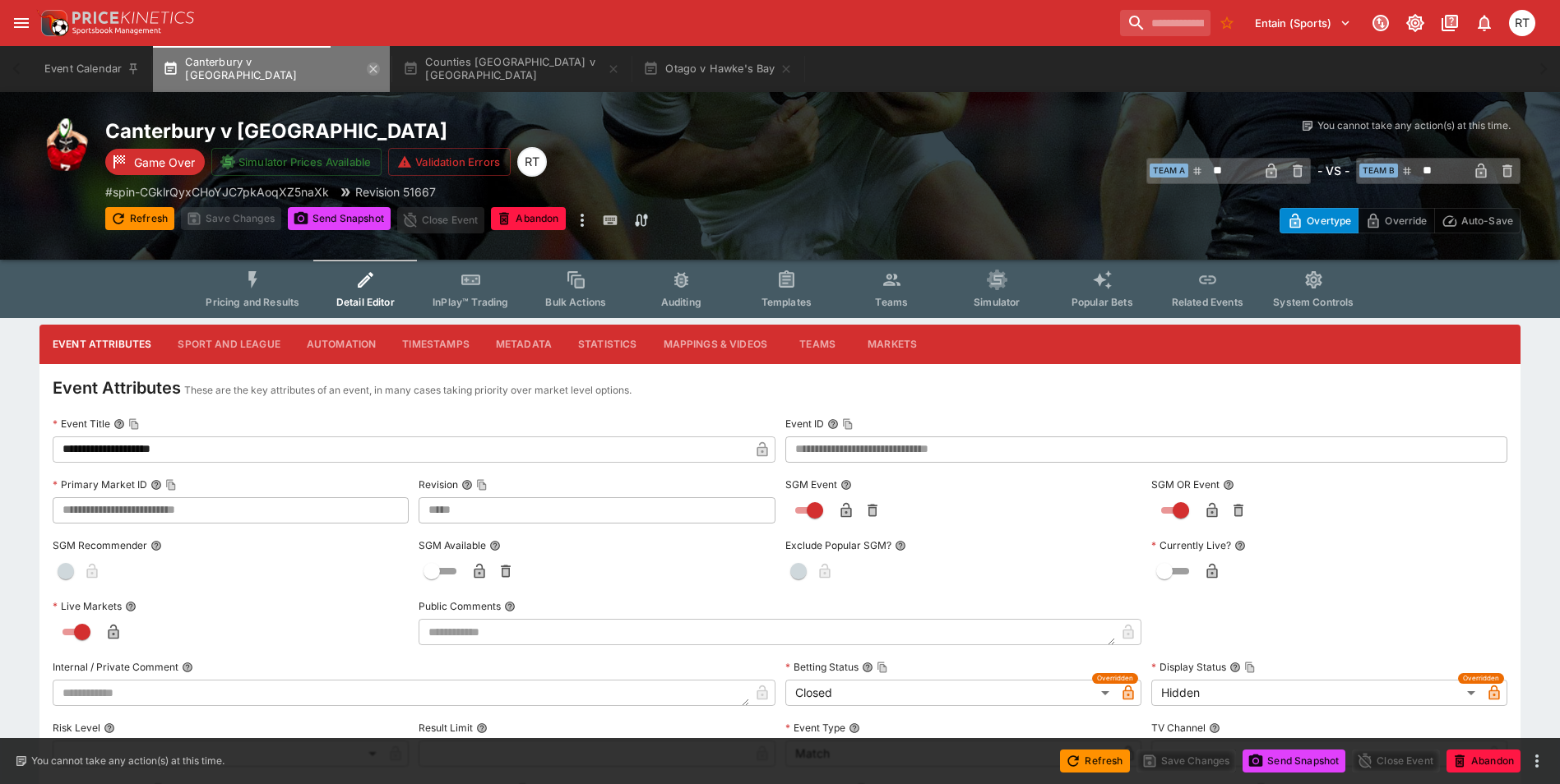
click at [370, 73] on icon "button" at bounding box center [374, 68] width 8 height 8
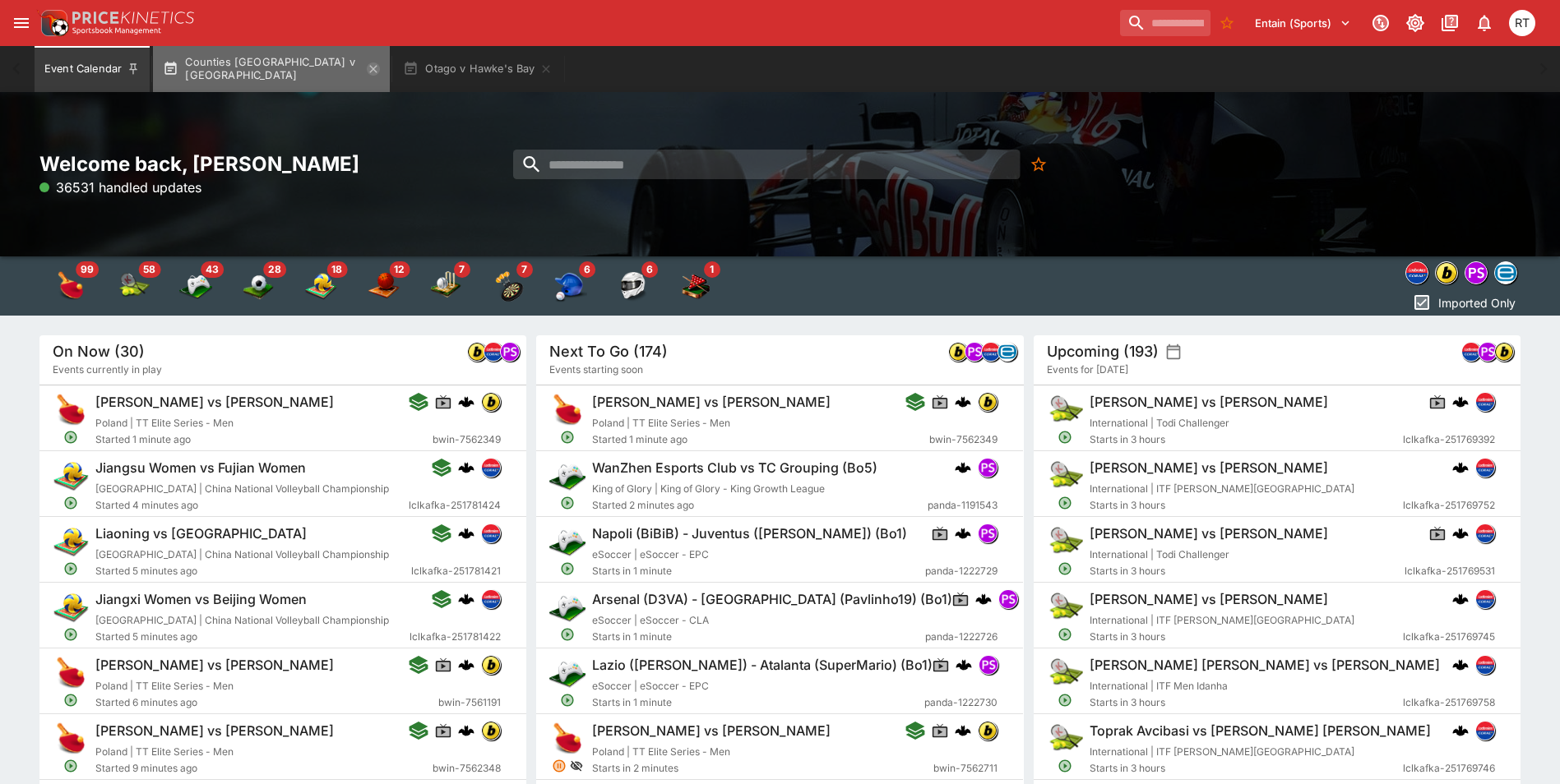
click at [369, 71] on icon "button" at bounding box center [373, 68] width 13 height 13
click at [306, 70] on icon "button" at bounding box center [306, 68] width 8 height 8
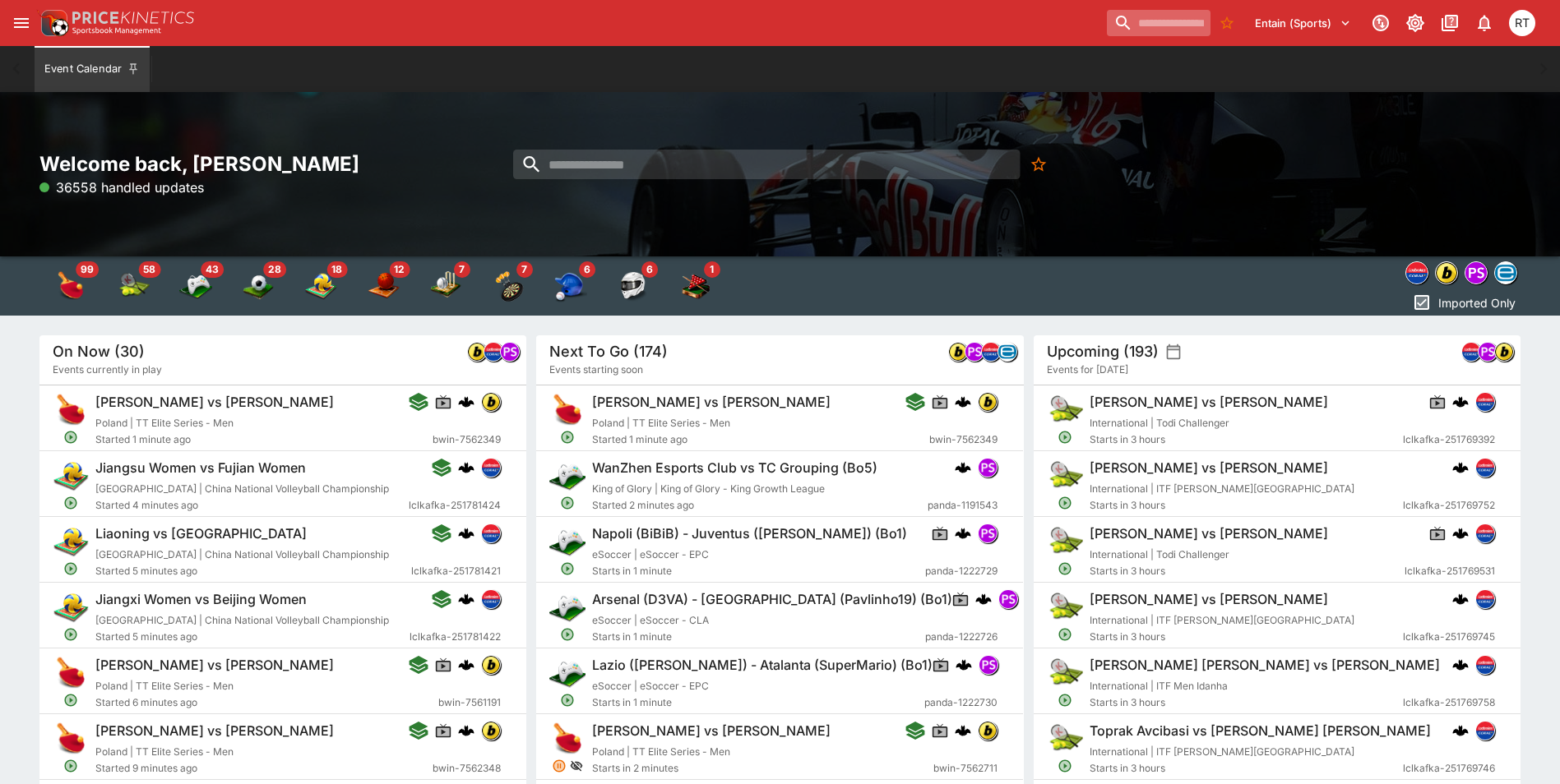
click at [1130, 26] on input "search" at bounding box center [1158, 23] width 103 height 26
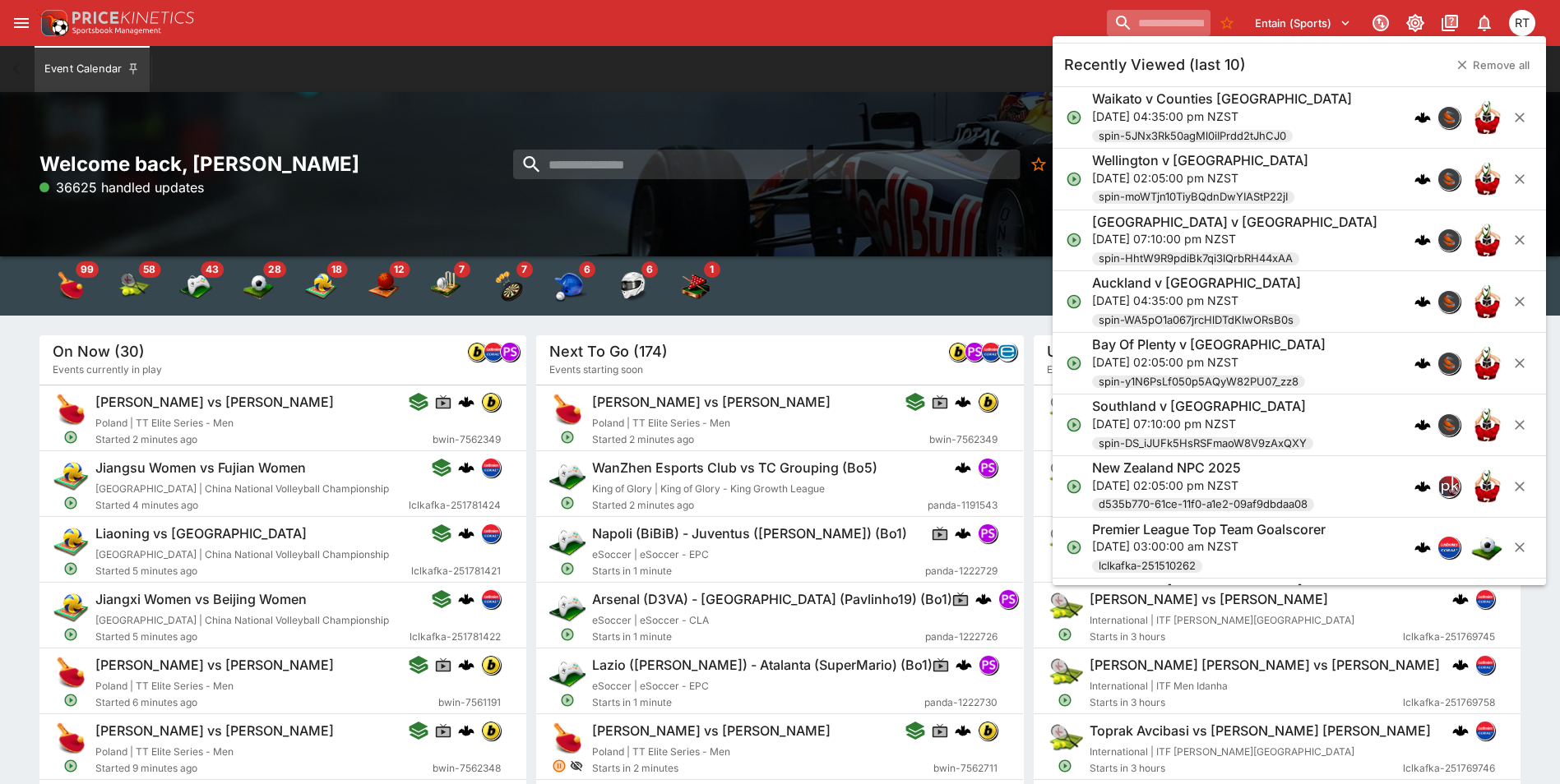
click at [1113, 28] on input "search" at bounding box center [1158, 23] width 103 height 26
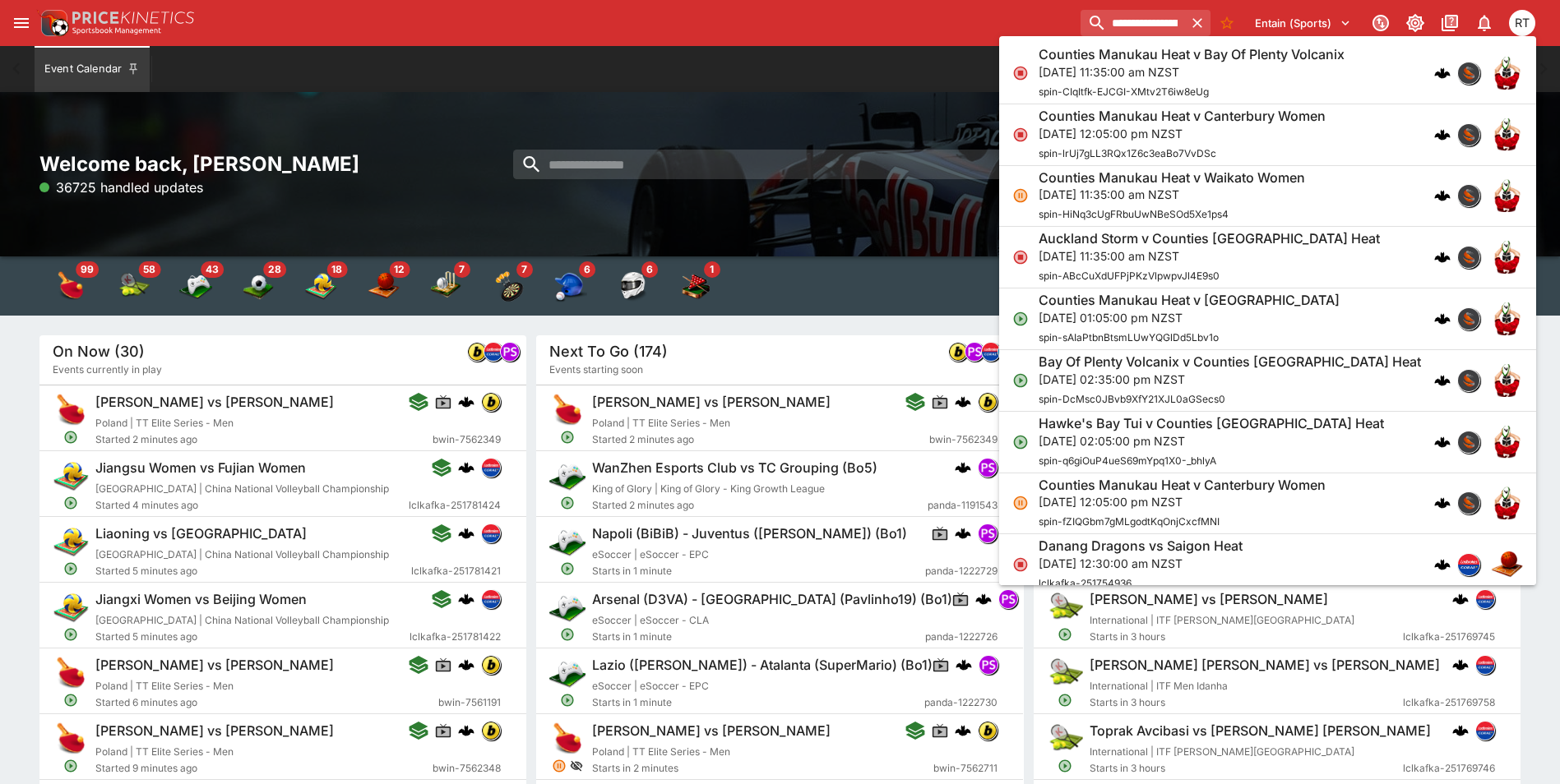
type input "**********"
click at [1118, 74] on p "Sun, 10 Aug 2025, 11:35:00 am NZST" at bounding box center [1191, 72] width 306 height 17
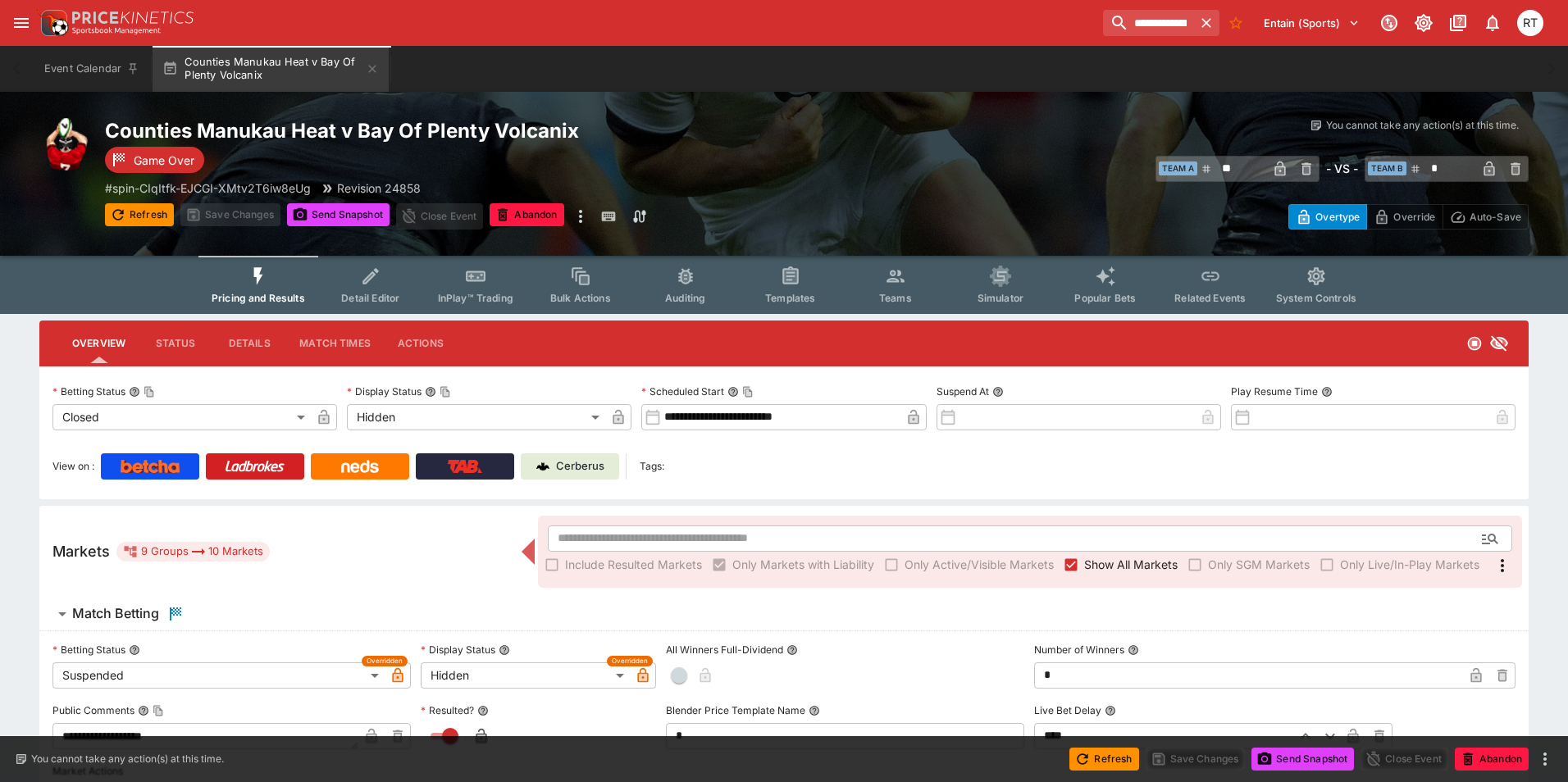
type input "**********"
type input "******"
type input "**********"
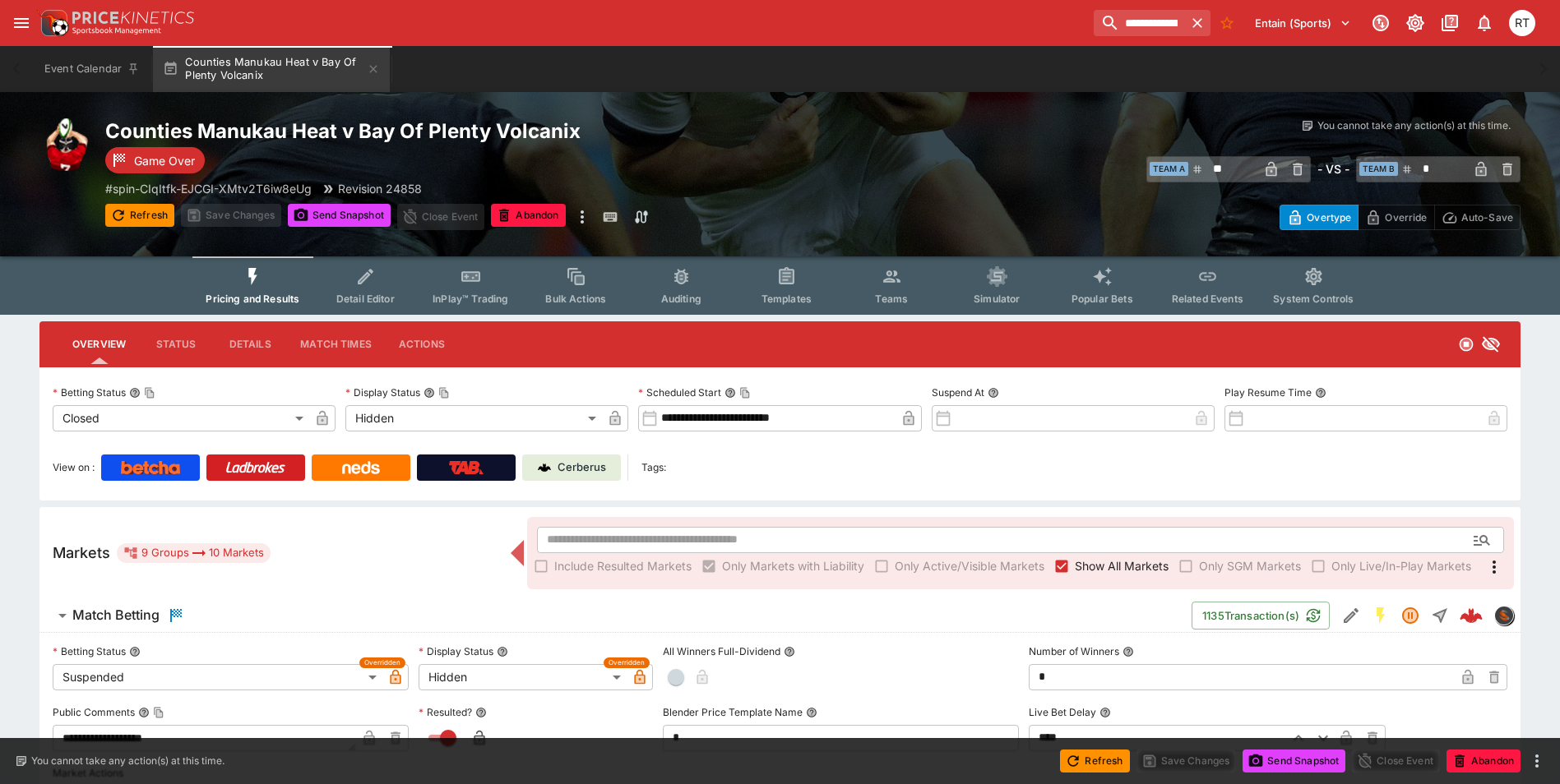
click at [571, 467] on p "Cerberus" at bounding box center [581, 467] width 49 height 16
click at [1190, 20] on icon "button" at bounding box center [1196, 22] width 16 height 16
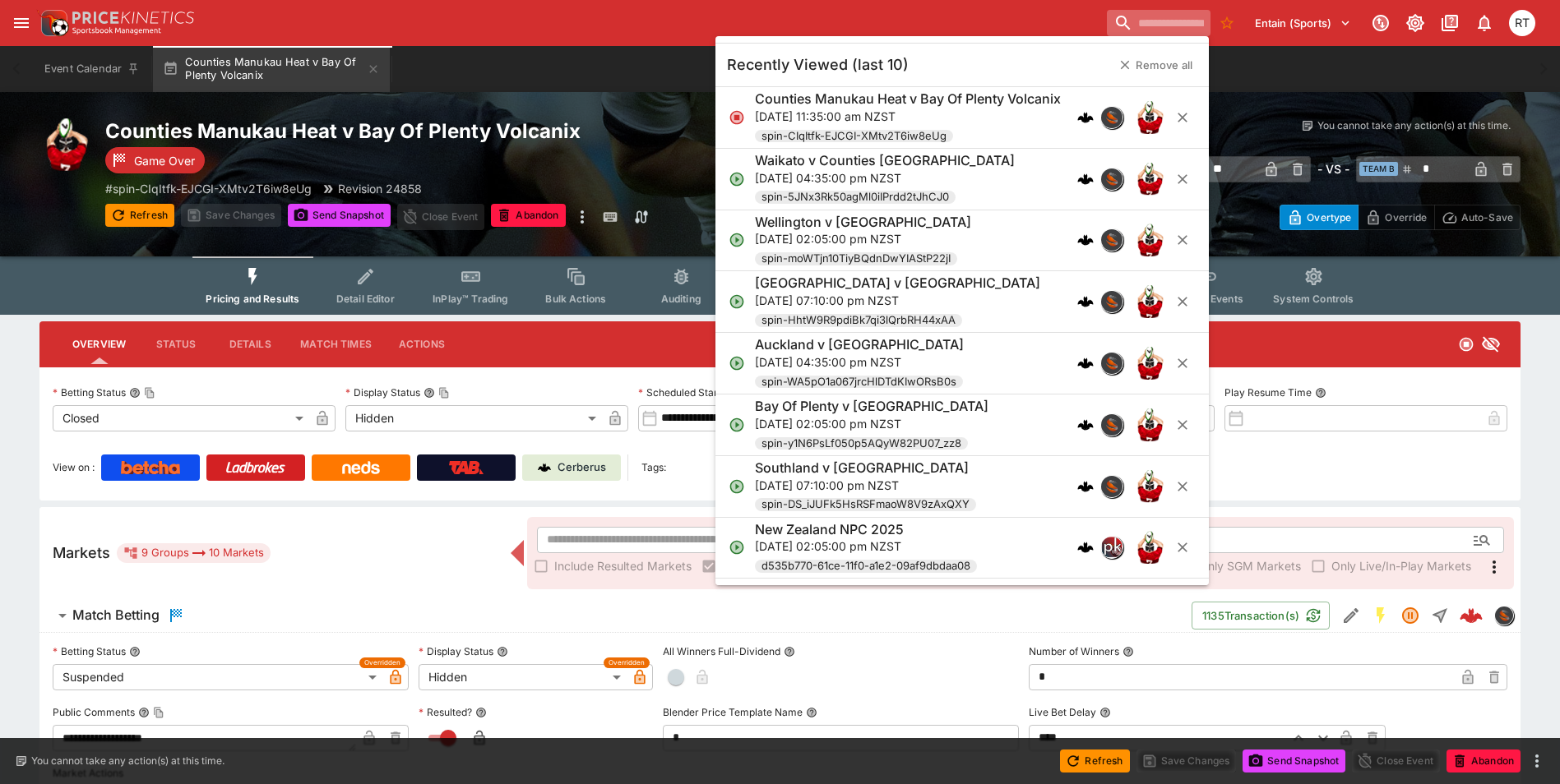
click at [1161, 21] on input "search" at bounding box center [1158, 23] width 103 height 26
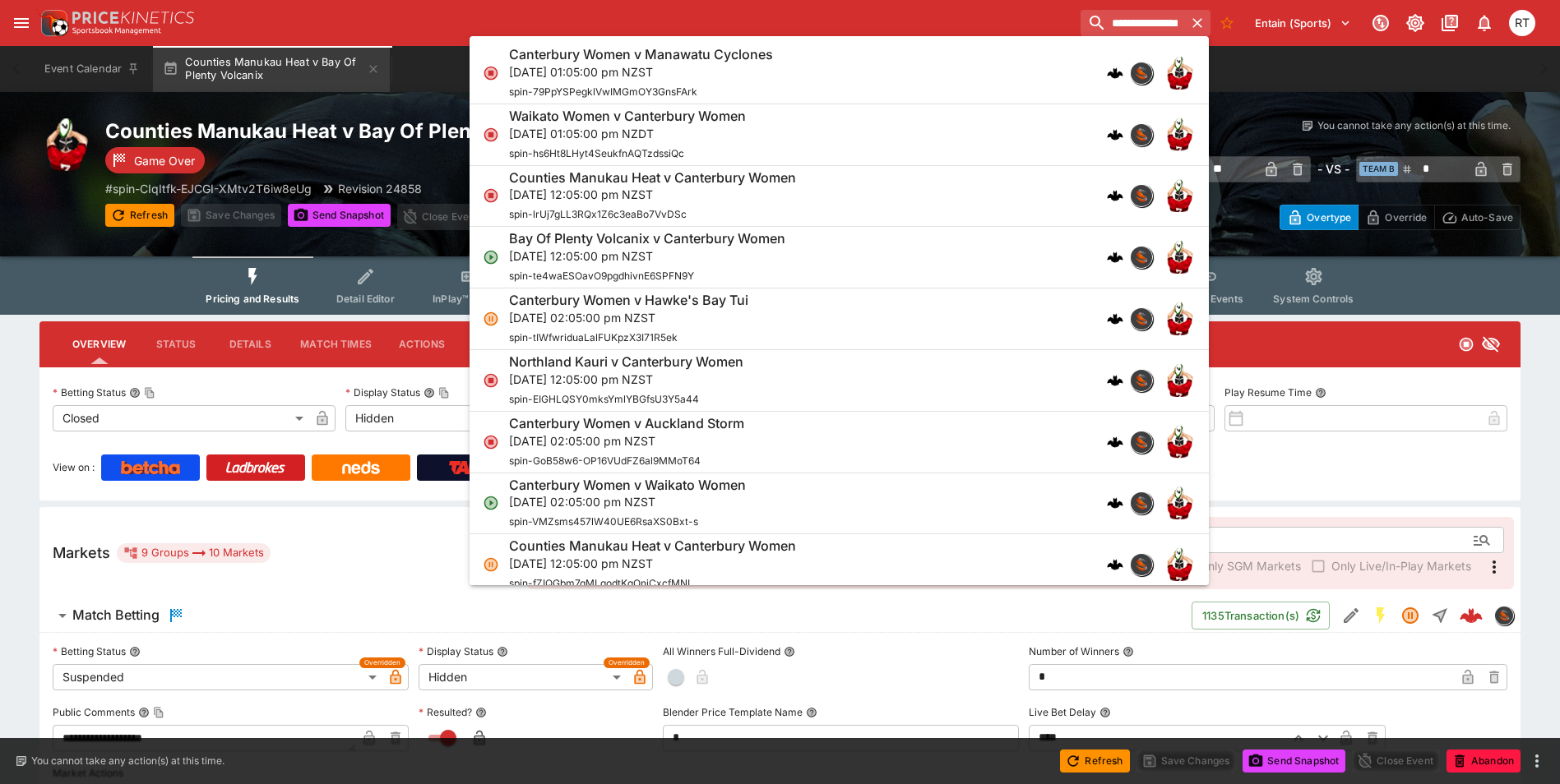
type input "**********"
click at [773, 74] on p "Sun, 10 Aug 2025, 01:05:00 pm NZST" at bounding box center [640, 72] width 264 height 17
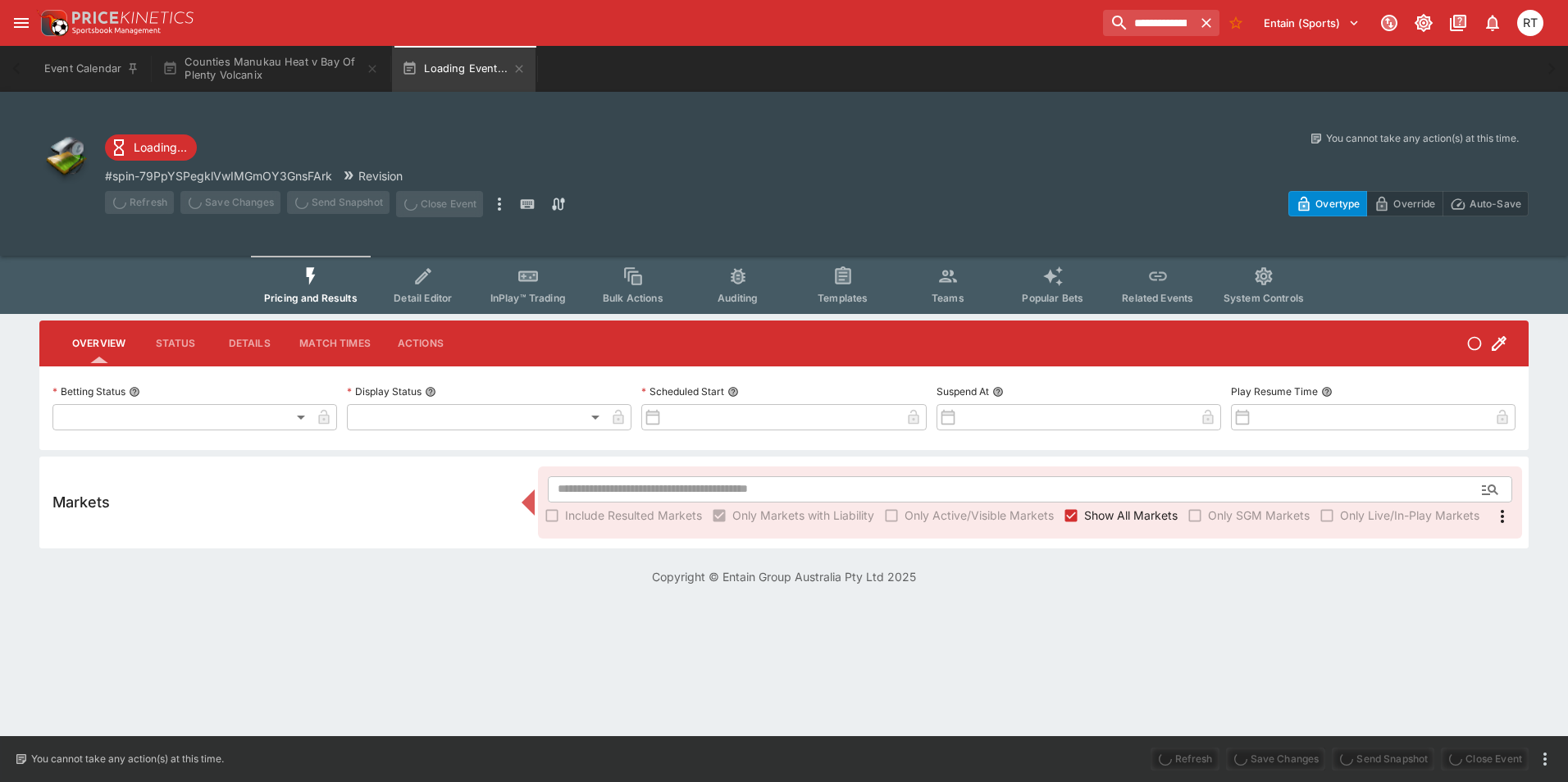
type input "**********"
type input "*******"
type input "**********"
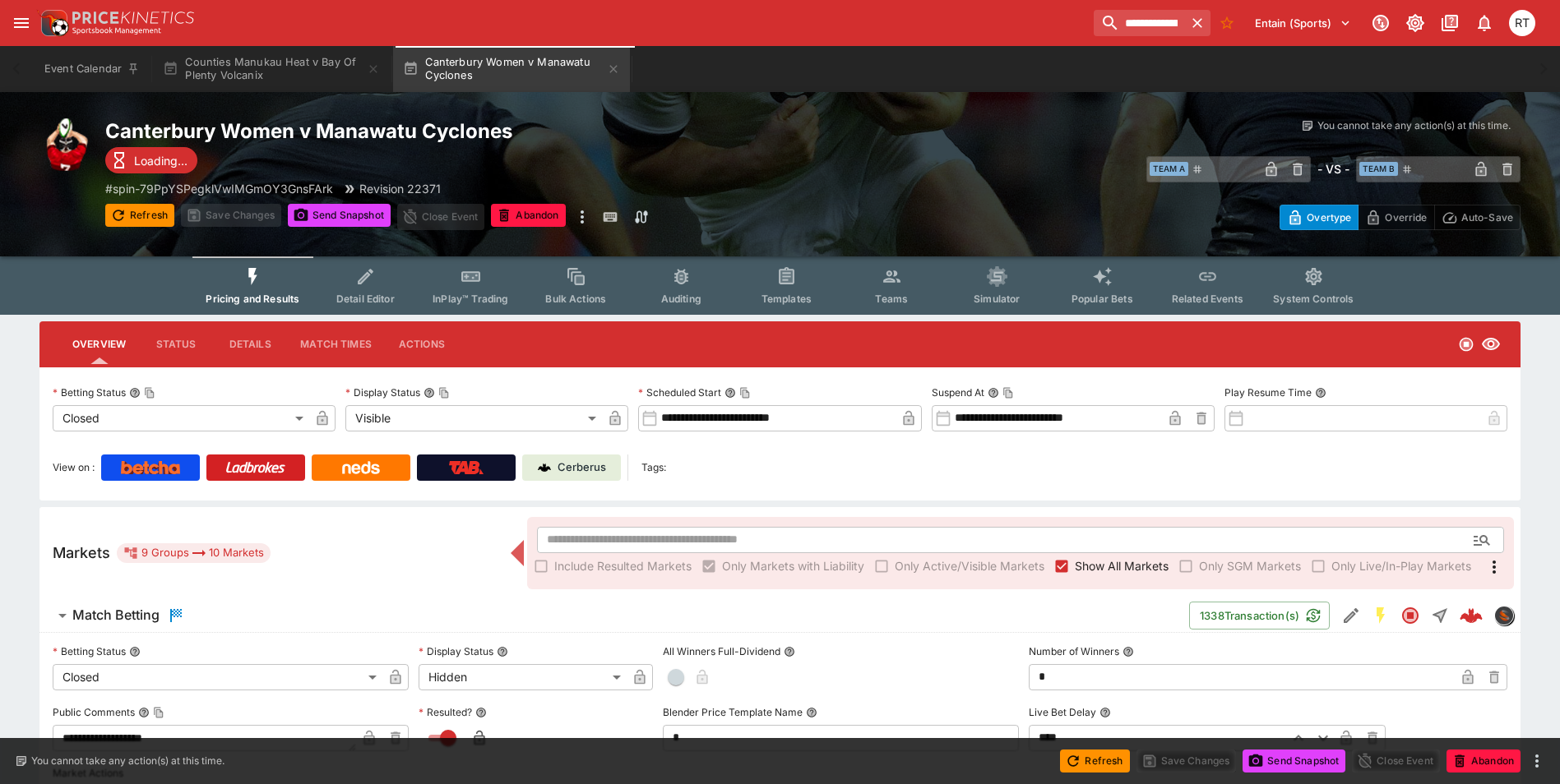
click at [585, 470] on p "Cerberus" at bounding box center [581, 467] width 49 height 16
